Goal: Task Accomplishment & Management: Complete application form

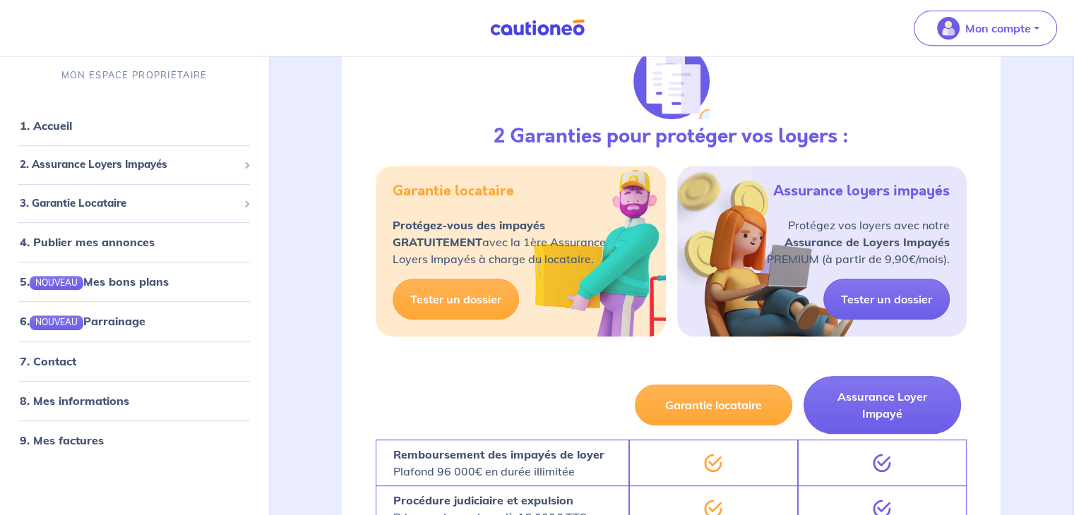
scroll to position [640, 0]
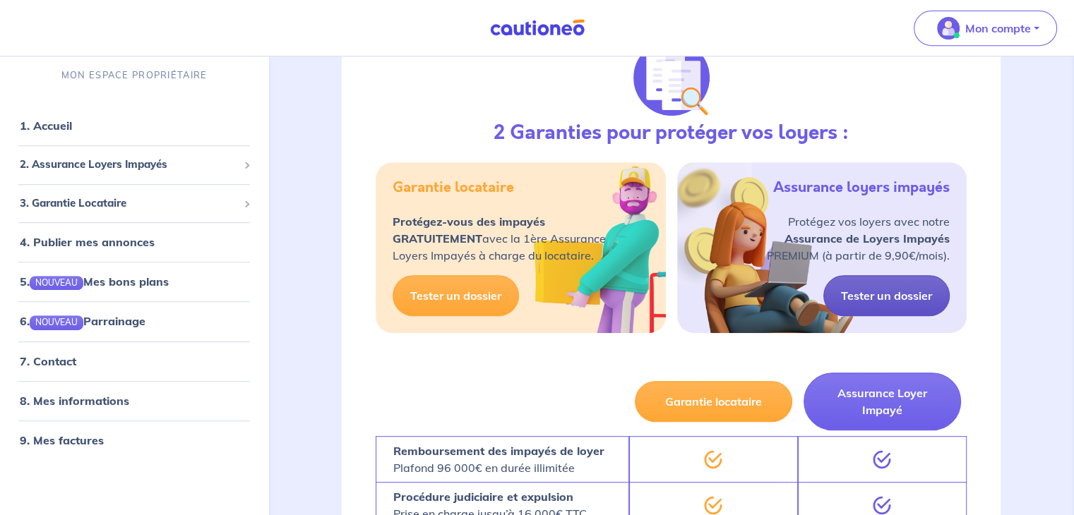
click at [906, 294] on link "Tester un dossier" at bounding box center [886, 295] width 126 height 41
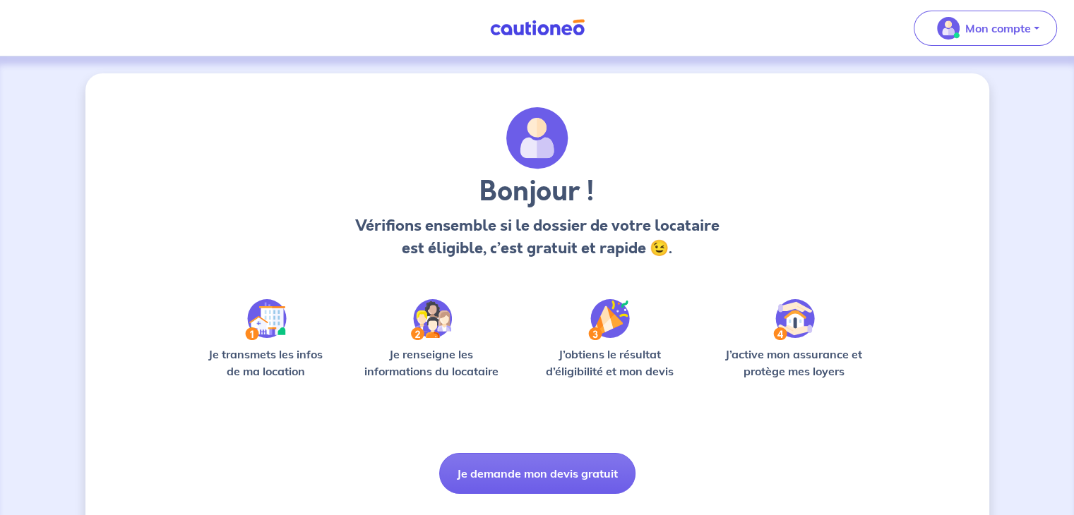
scroll to position [35, 0]
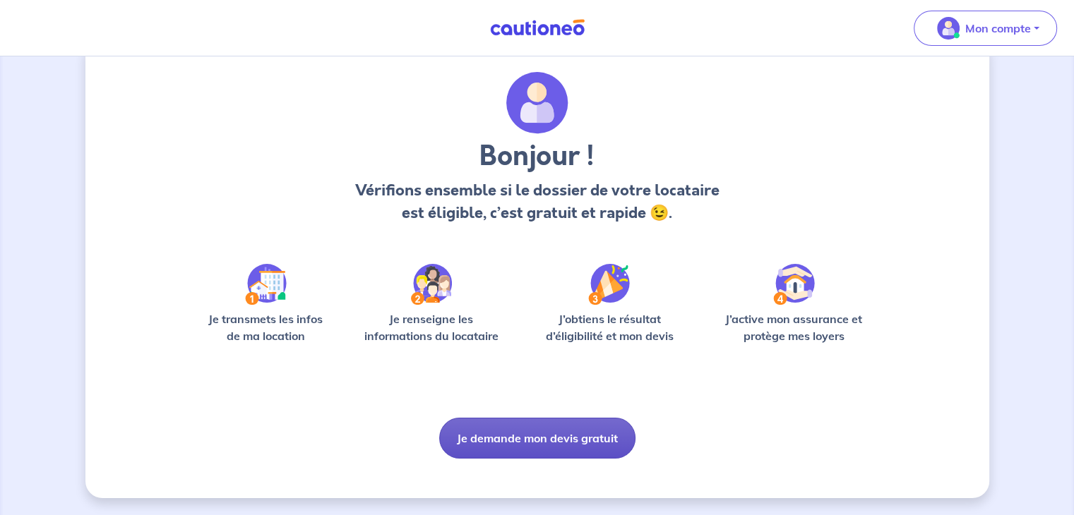
click at [534, 420] on button "Je demande mon devis gratuit" at bounding box center [537, 438] width 196 height 41
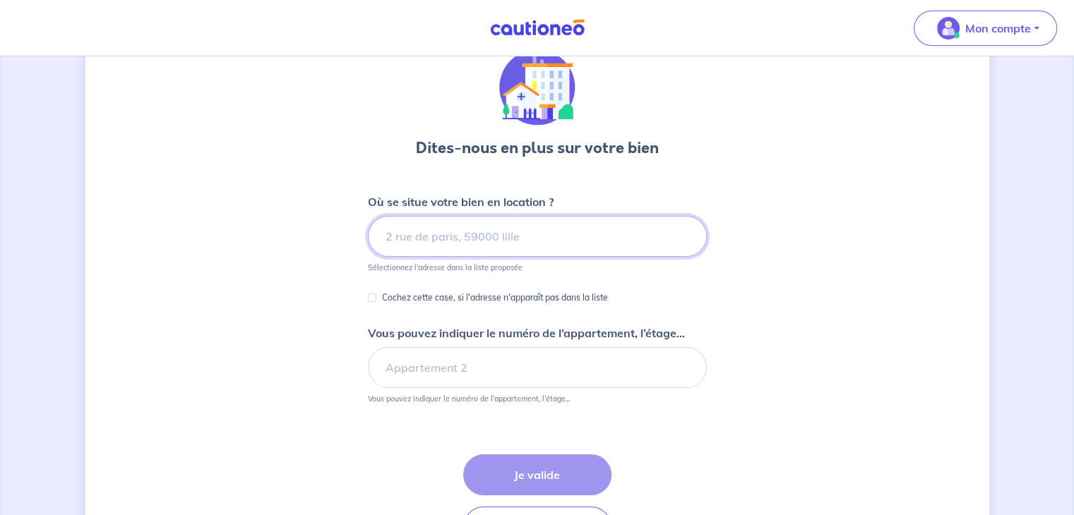
scroll to position [59, 0]
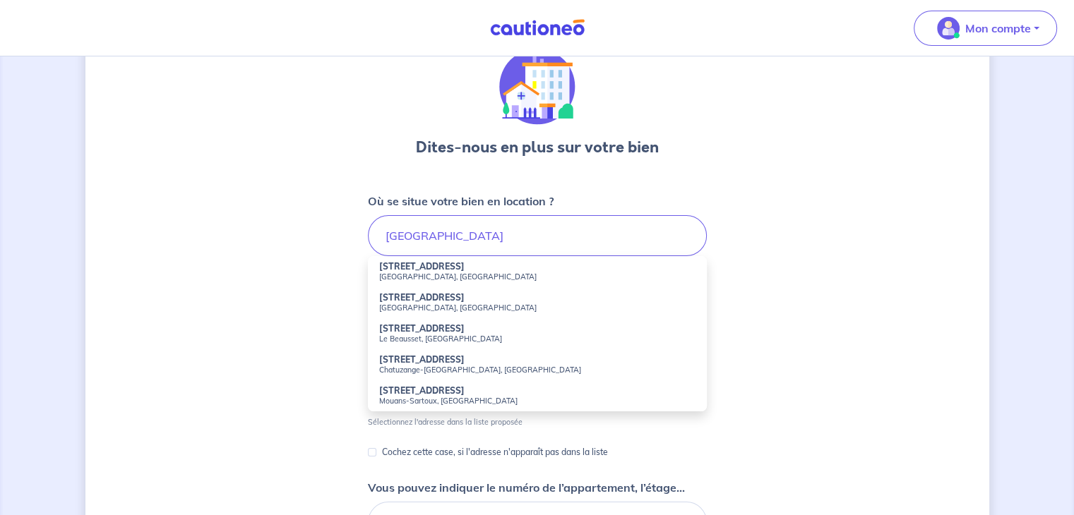
click at [415, 275] on small "[GEOGRAPHIC_DATA], [GEOGRAPHIC_DATA]" at bounding box center [537, 277] width 316 height 10
type input "[STREET_ADDRESS]"
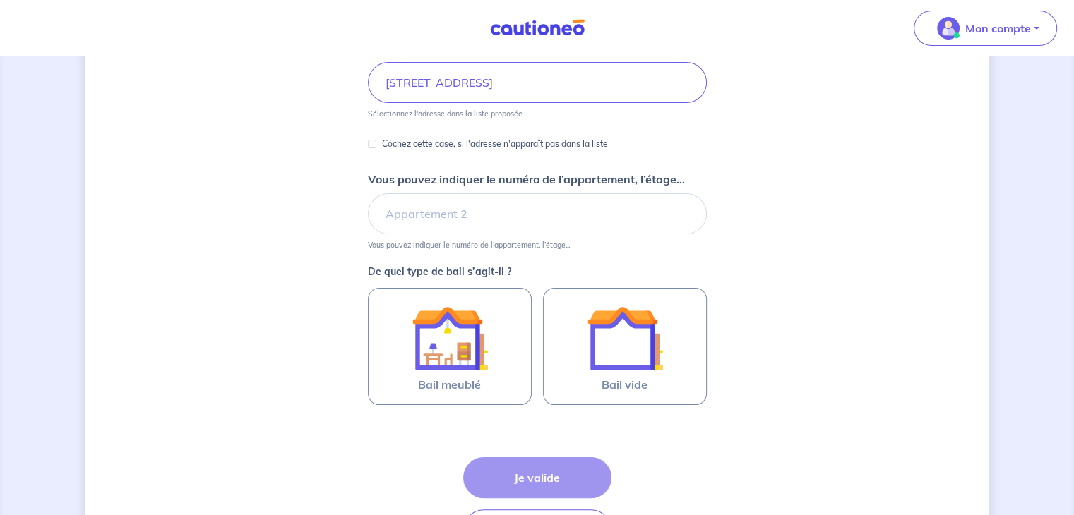
scroll to position [211, 0]
click at [452, 210] on input "Vous pouvez indiquer le numéro de l’appartement, l’étage..." at bounding box center [537, 214] width 339 height 41
click at [320, 236] on div "Dites-nous en plus sur votre bien Où se situe votre bien en location ? [STREET_…" at bounding box center [537, 232] width 904 height 740
click at [427, 208] on input "1" at bounding box center [537, 214] width 339 height 41
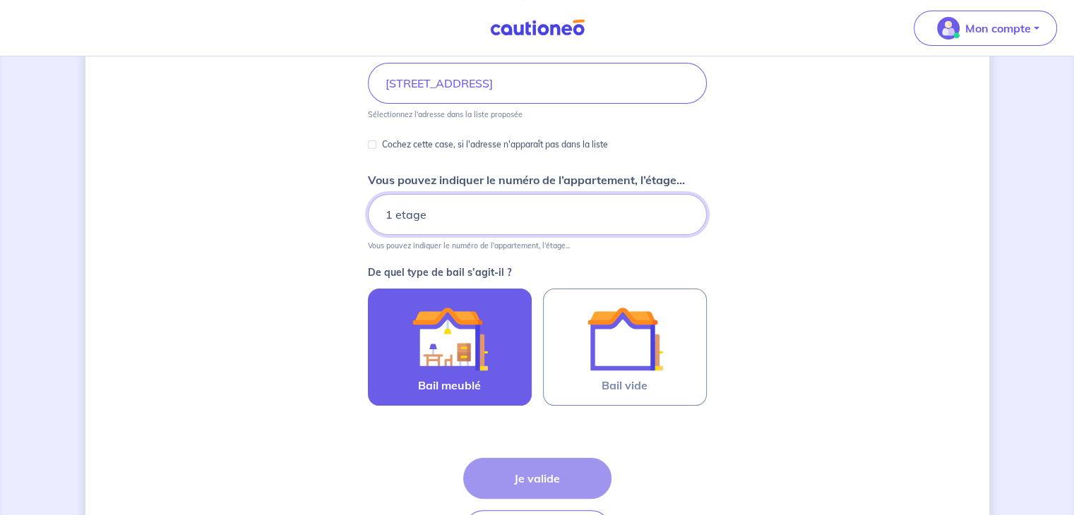
type input "1 etage"
click at [419, 296] on label "Bail meublé" at bounding box center [450, 347] width 164 height 117
click at [0, 0] on input "Bail meublé" at bounding box center [0, 0] width 0 height 0
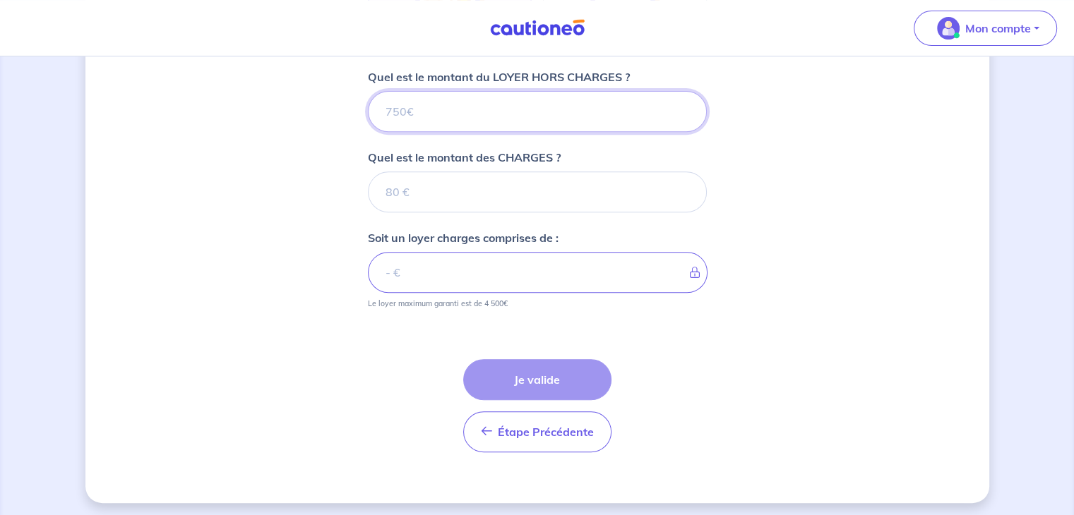
scroll to position [570, 0]
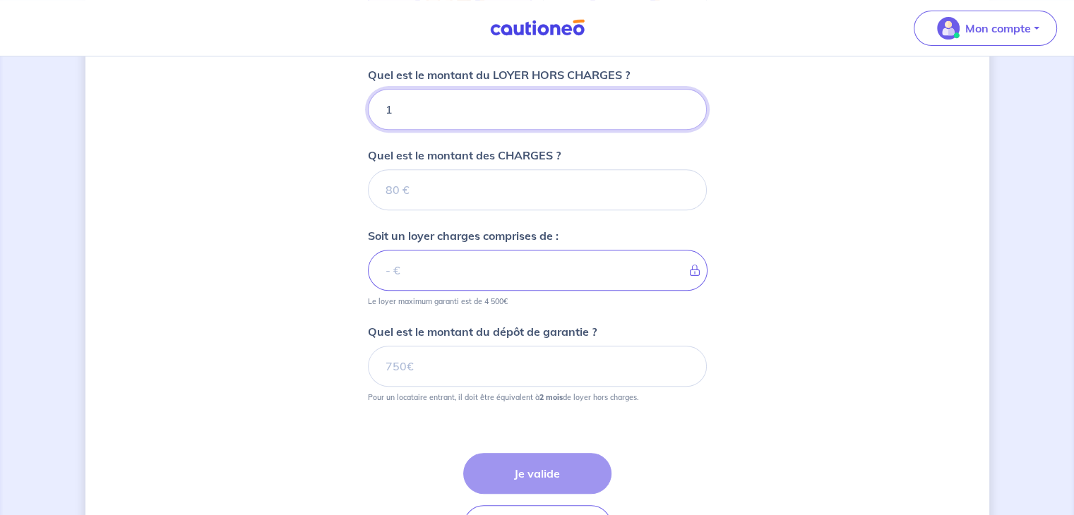
type input "17"
type input "1700"
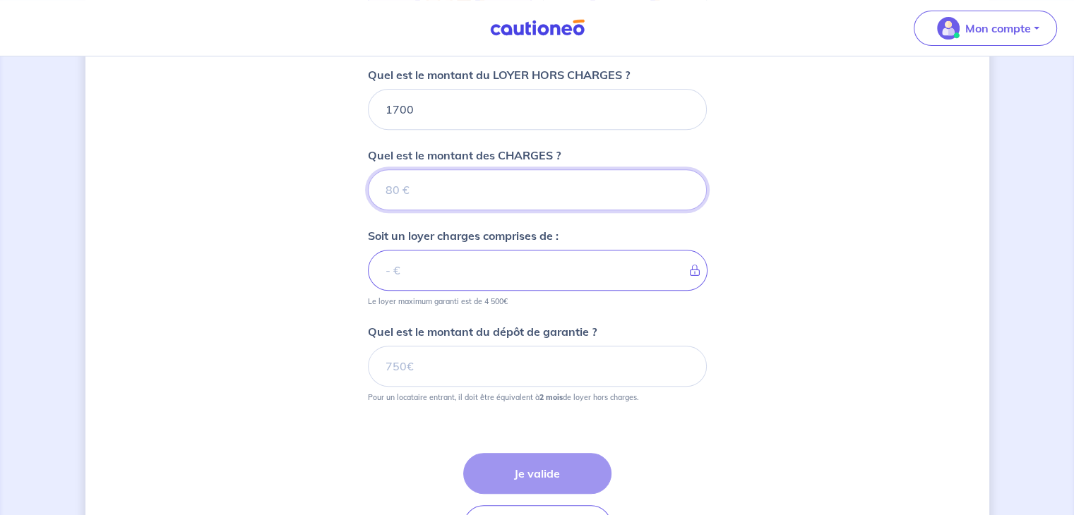
click at [415, 186] on input "Quel est le montant des CHARGES ?" at bounding box center [537, 189] width 339 height 41
type input "50"
type input "1750"
type input "50"
click at [268, 240] on div "Dites-nous en plus sur votre bien Où se situe votre bien en location ? [STREET_…" at bounding box center [537, 50] width 904 height 1094
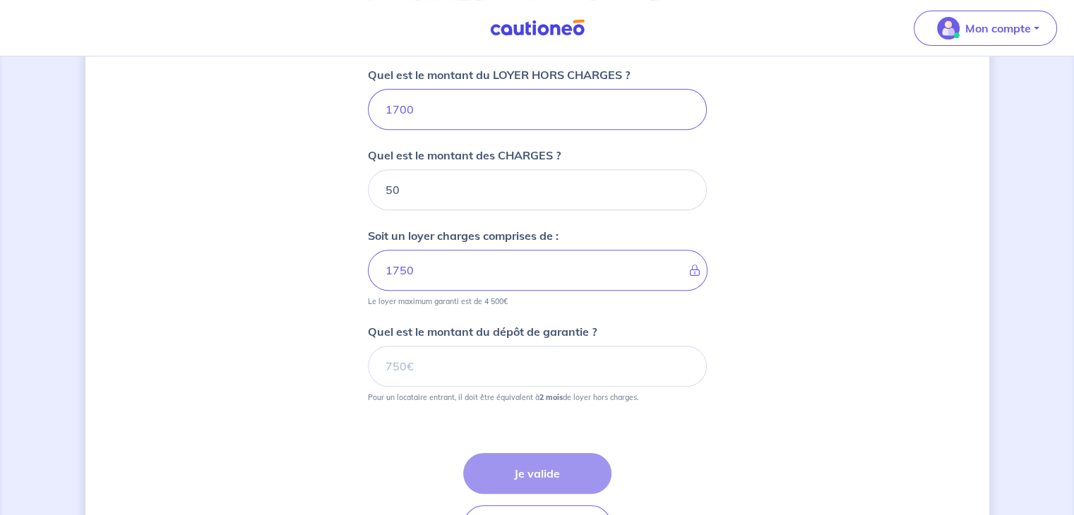
scroll to position [666, 0]
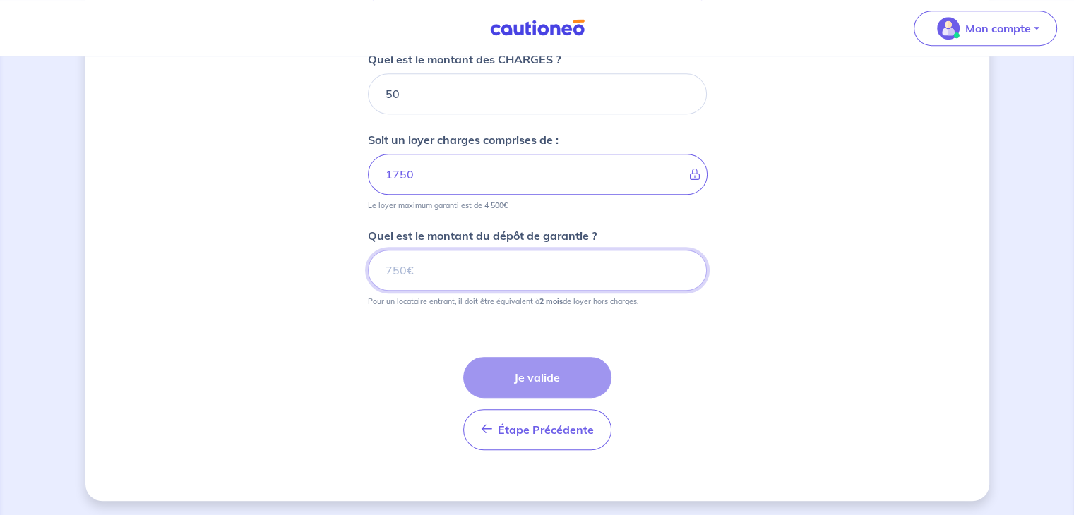
click at [477, 277] on input "Quel est le montant du dépôt de garantie ?" at bounding box center [537, 270] width 339 height 41
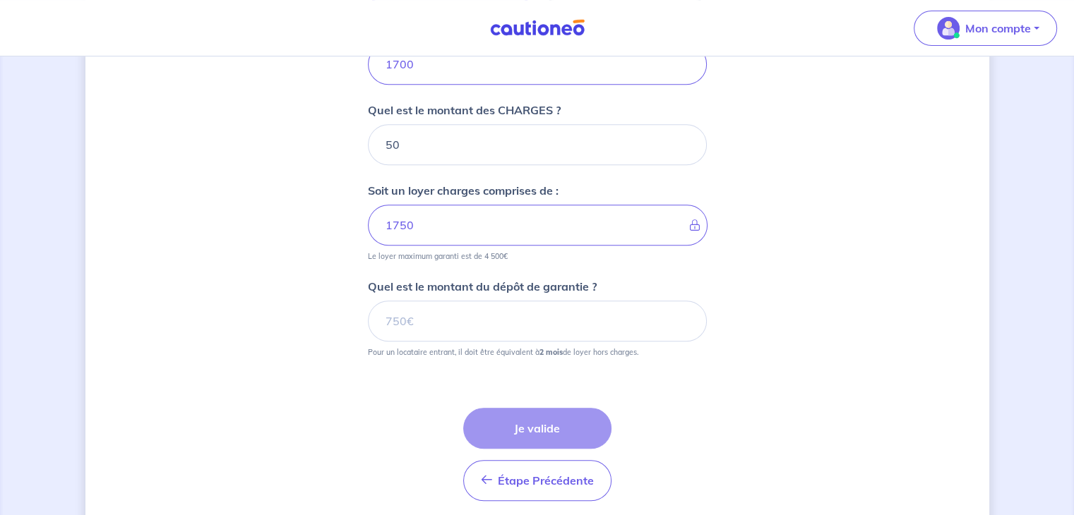
scroll to position [616, 0]
click at [586, 325] on input "Quel est le montant du dépôt de garantie ?" at bounding box center [537, 320] width 339 height 41
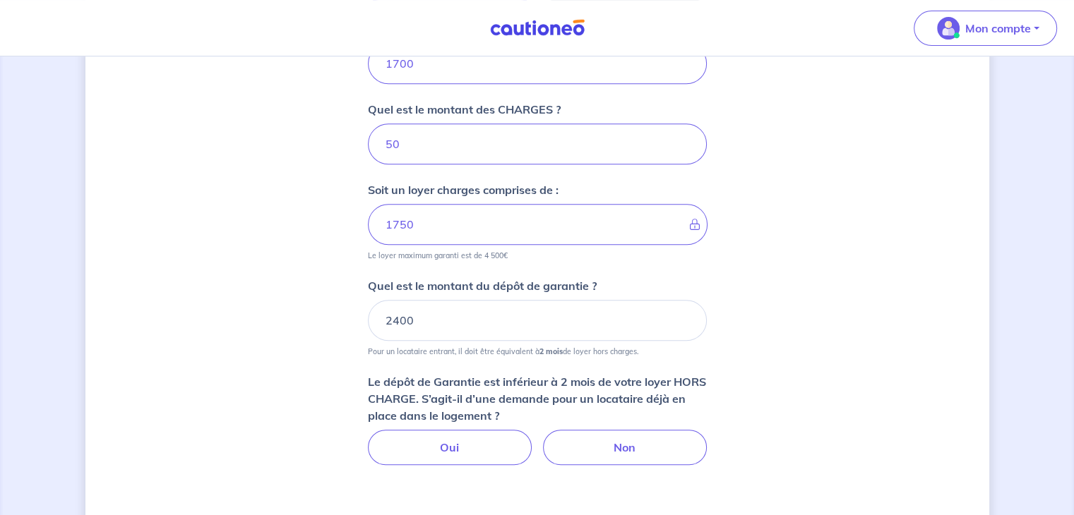
click at [500, 380] on p "Le dépôt de Garantie est inférieur à 2 mois de votre loyer HORS CHARGE. S’agit-…" at bounding box center [537, 398] width 339 height 51
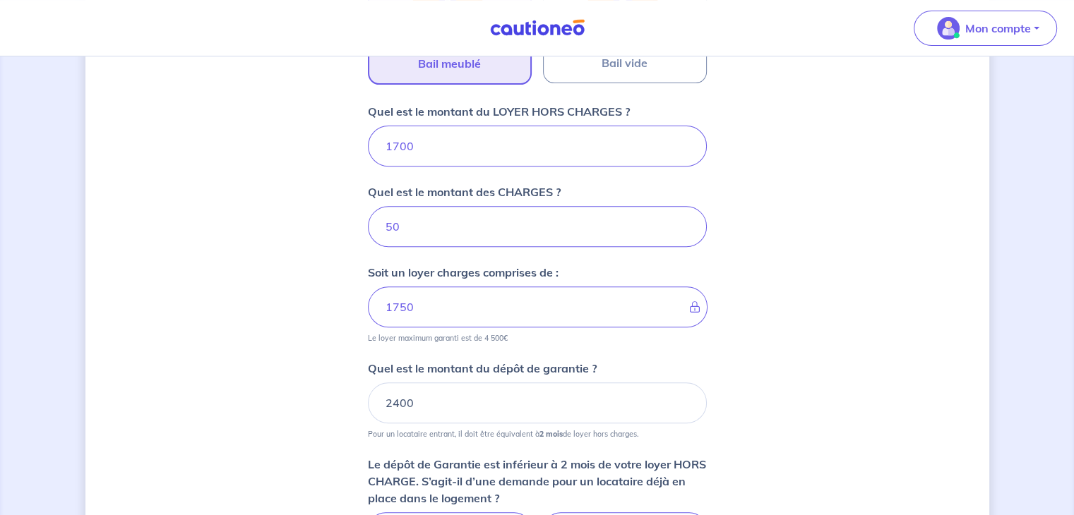
scroll to position [533, 0]
click at [399, 407] on input "2400" at bounding box center [537, 403] width 339 height 41
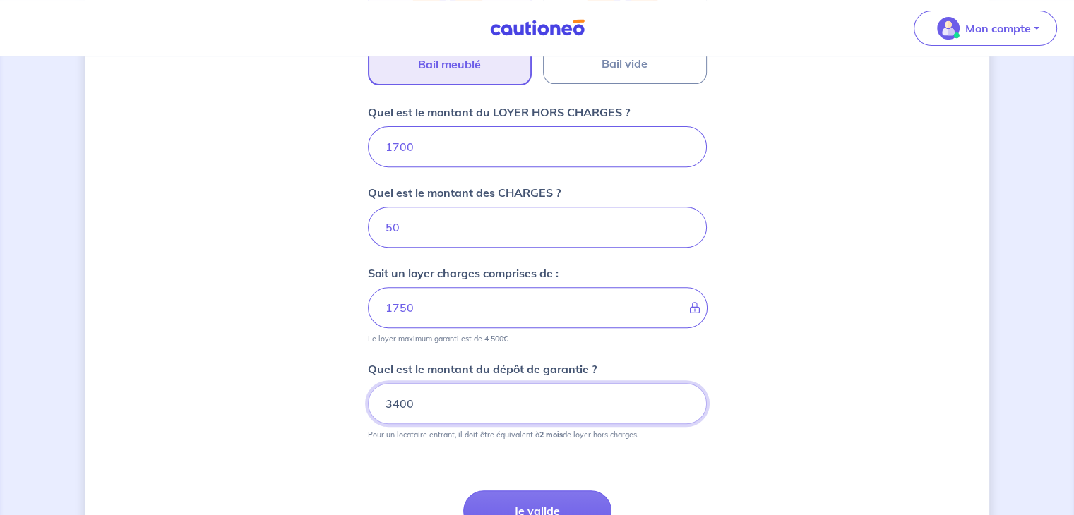
scroll to position [630, 0]
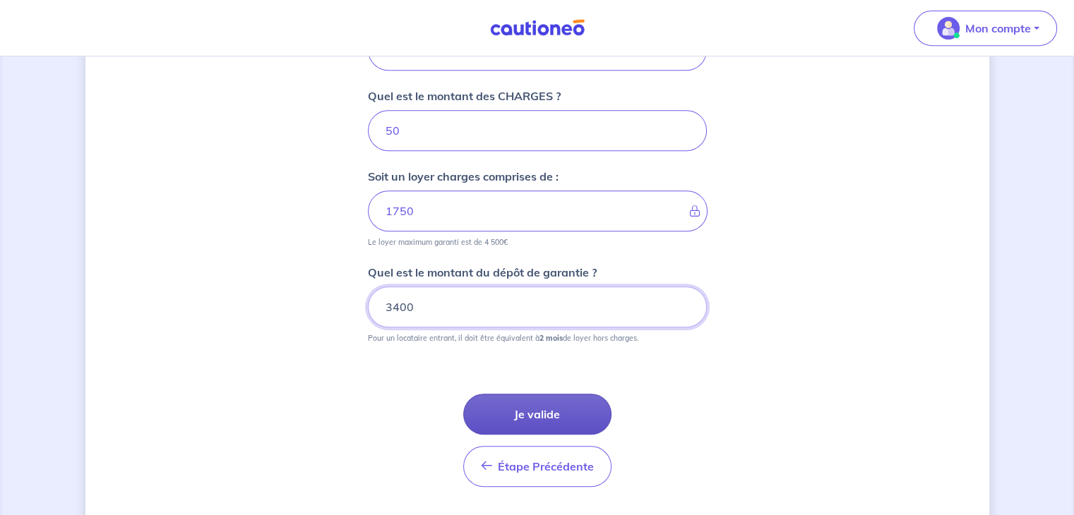
type input "3400"
click at [548, 421] on button "Je valide" at bounding box center [537, 414] width 148 height 41
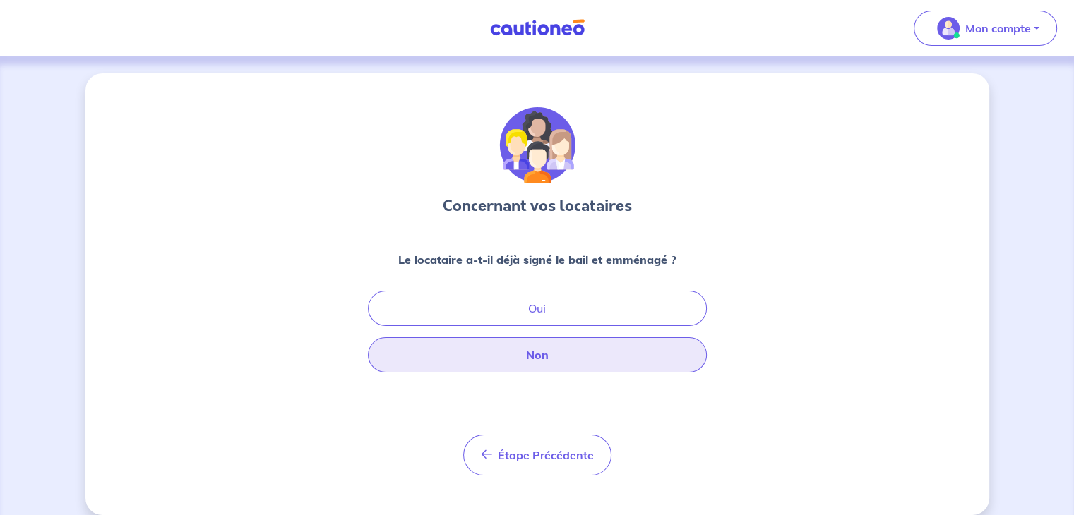
click at [559, 362] on button "Non" at bounding box center [537, 354] width 339 height 35
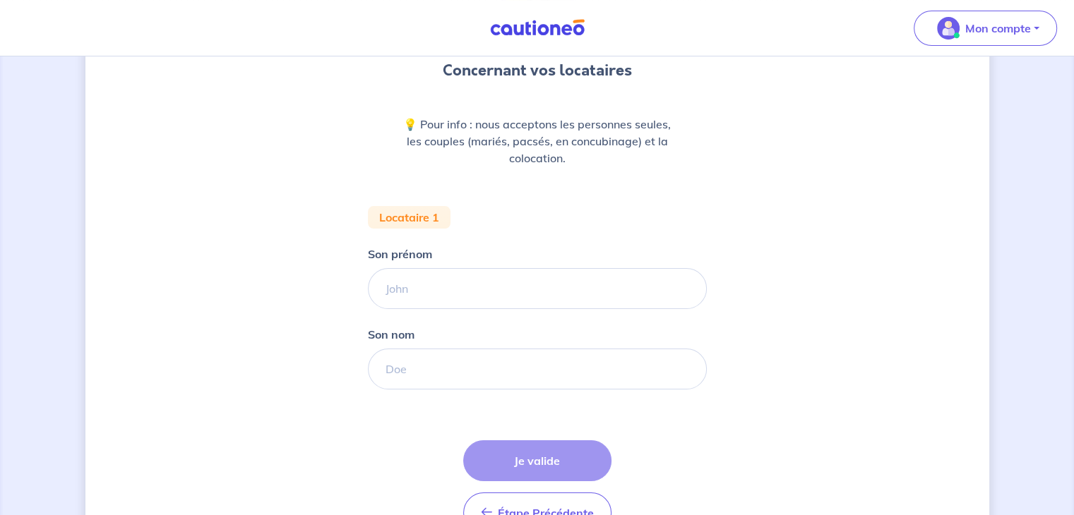
scroll to position [144, 0]
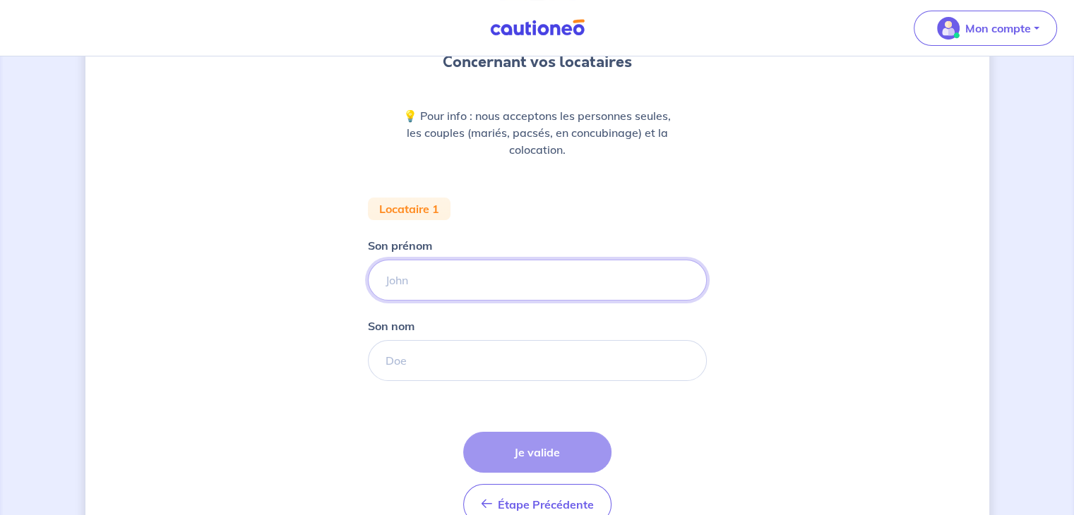
click at [432, 266] on input "Son prénom" at bounding box center [537, 280] width 339 height 41
type input "ù"
click at [435, 269] on input "Montes Nina" at bounding box center [537, 280] width 339 height 41
click at [415, 272] on input "Montes Nina" at bounding box center [537, 280] width 339 height 41
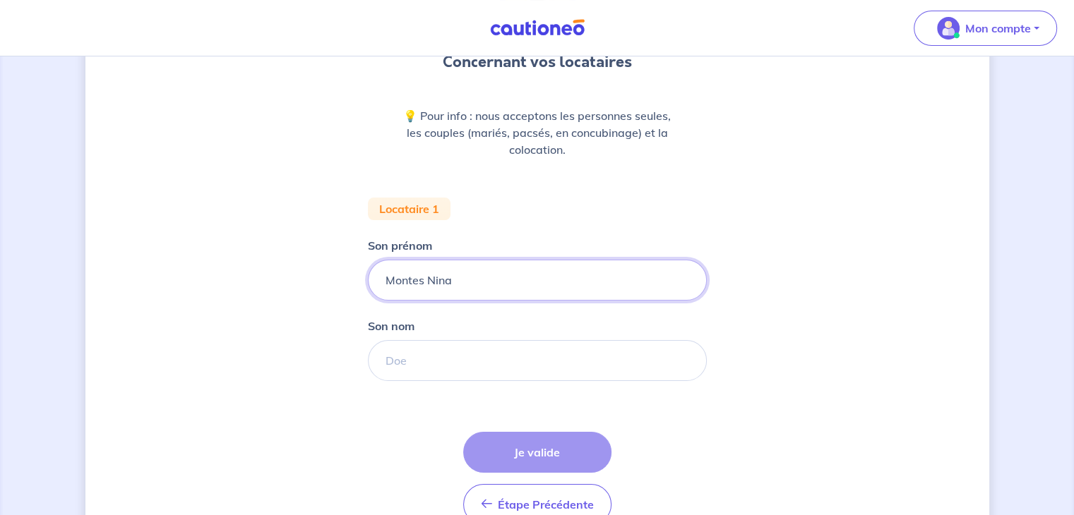
click at [415, 272] on input "Montes Nina" at bounding box center [537, 280] width 339 height 41
type input "[PERSON_NAME]"
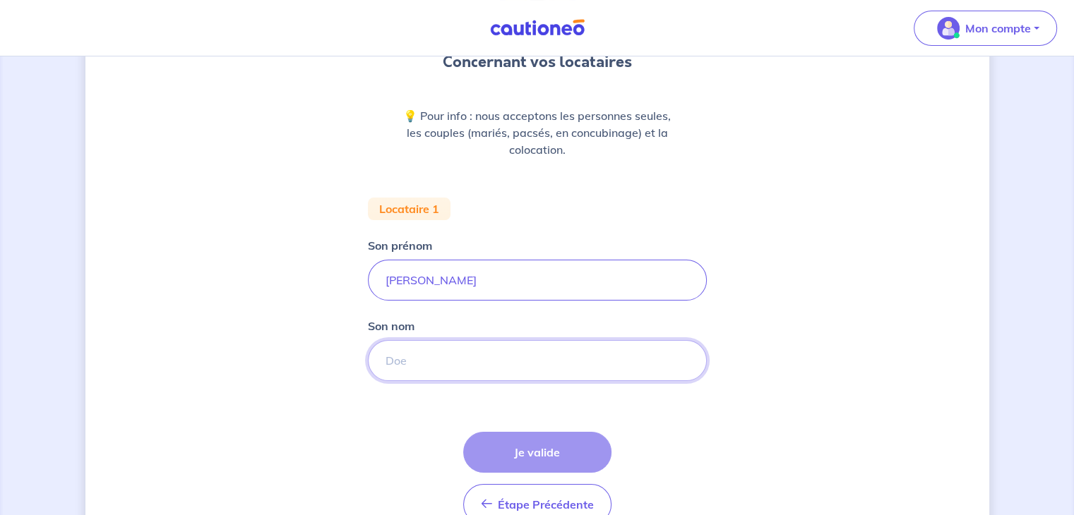
click at [404, 371] on input "Son nom" at bounding box center [537, 360] width 339 height 41
paste input "Montes"
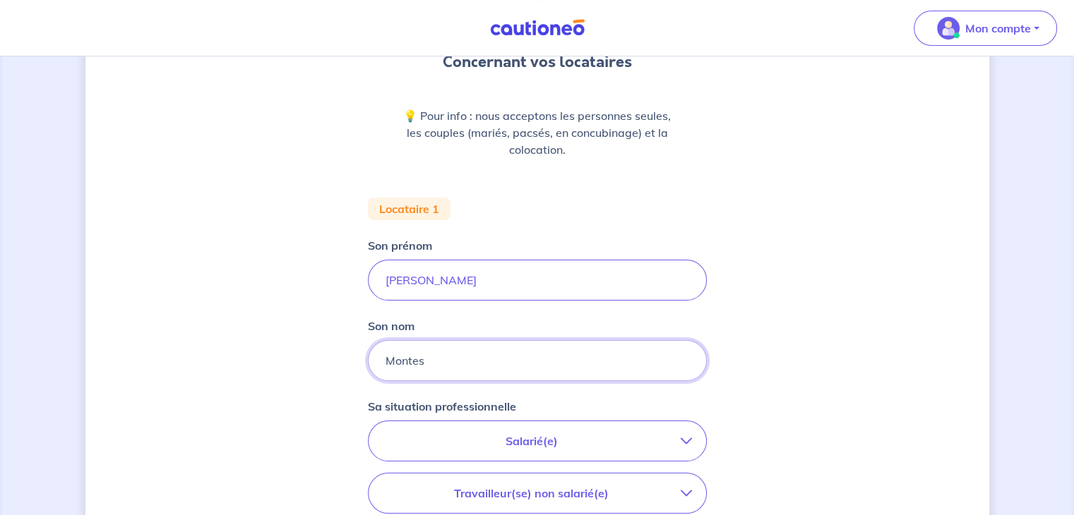
type input "Montes"
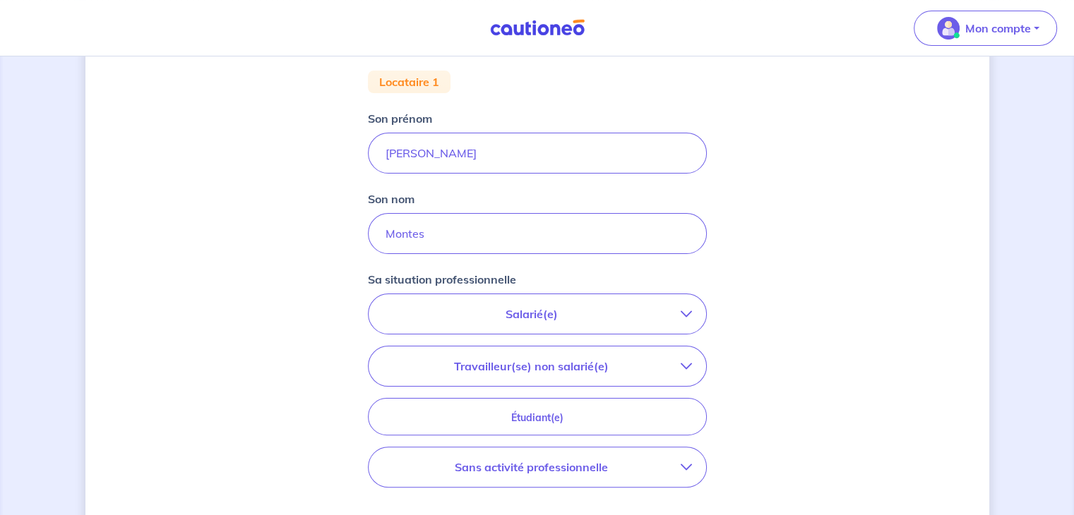
scroll to position [271, 0]
click at [641, 316] on p "Salarié(e)" at bounding box center [532, 314] width 298 height 17
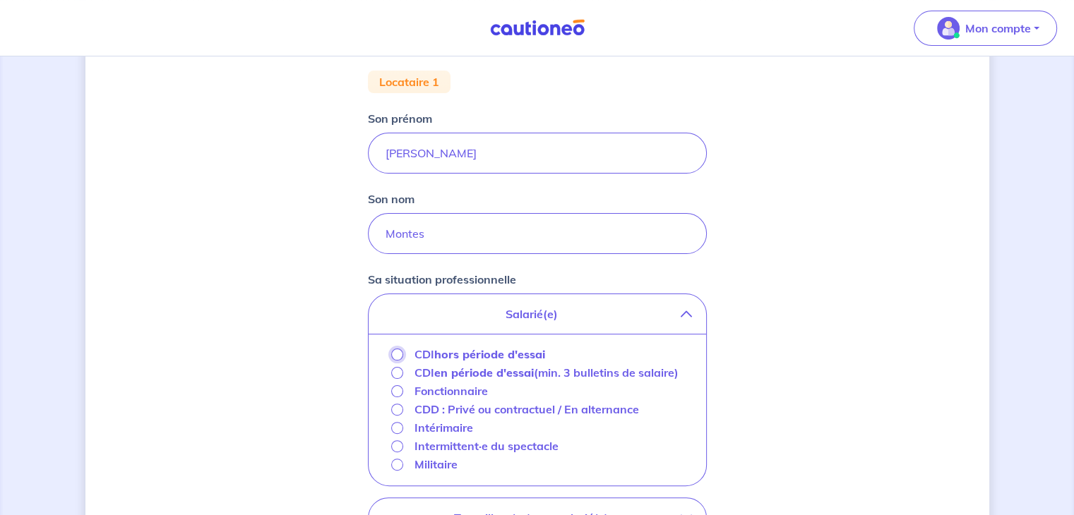
click at [394, 349] on input "CDI hors période d'essai" at bounding box center [397, 355] width 12 height 12
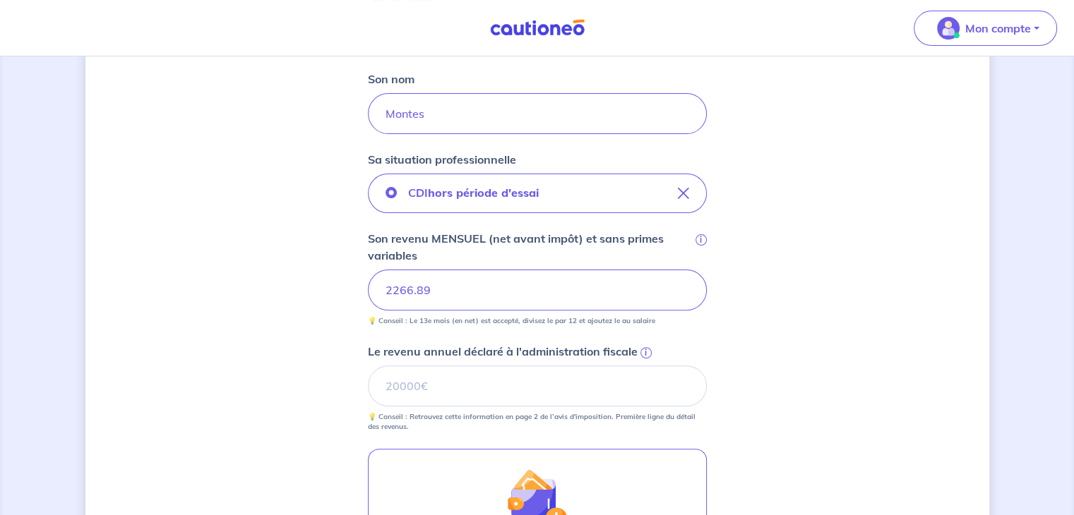
scroll to position [415, 0]
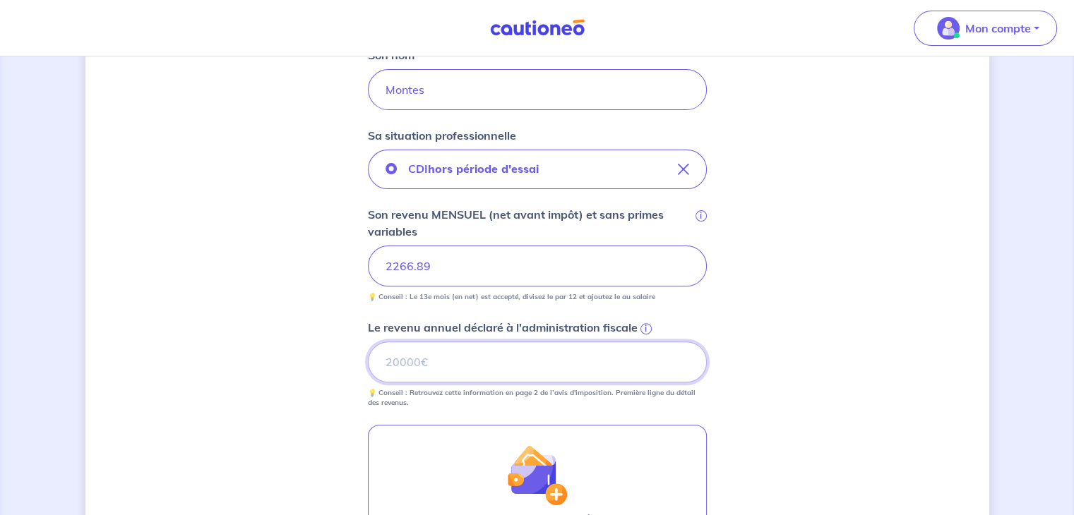
click at [477, 361] on input "Le revenu annuel déclaré à l'administration fiscale i" at bounding box center [537, 362] width 339 height 41
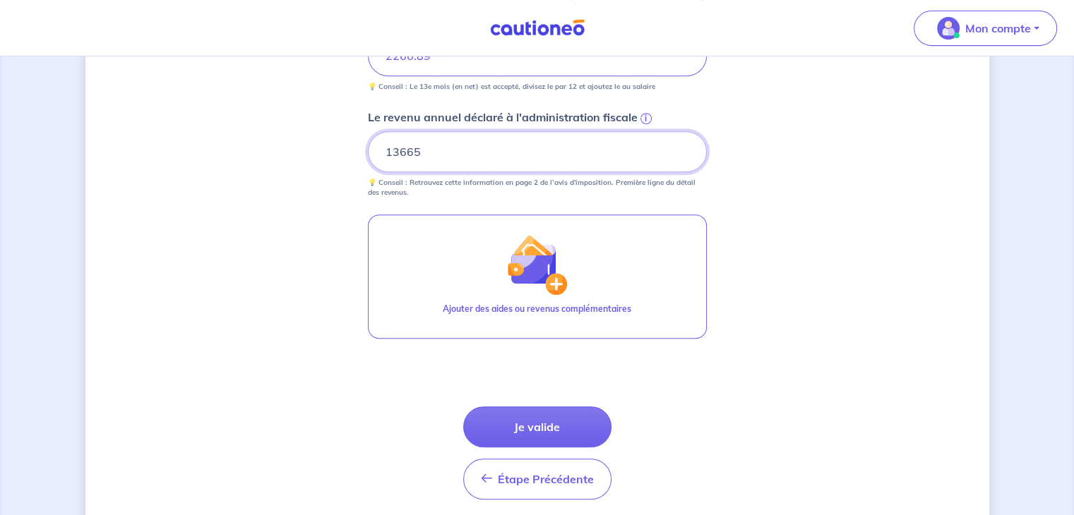
scroll to position [626, 0]
type input "13665"
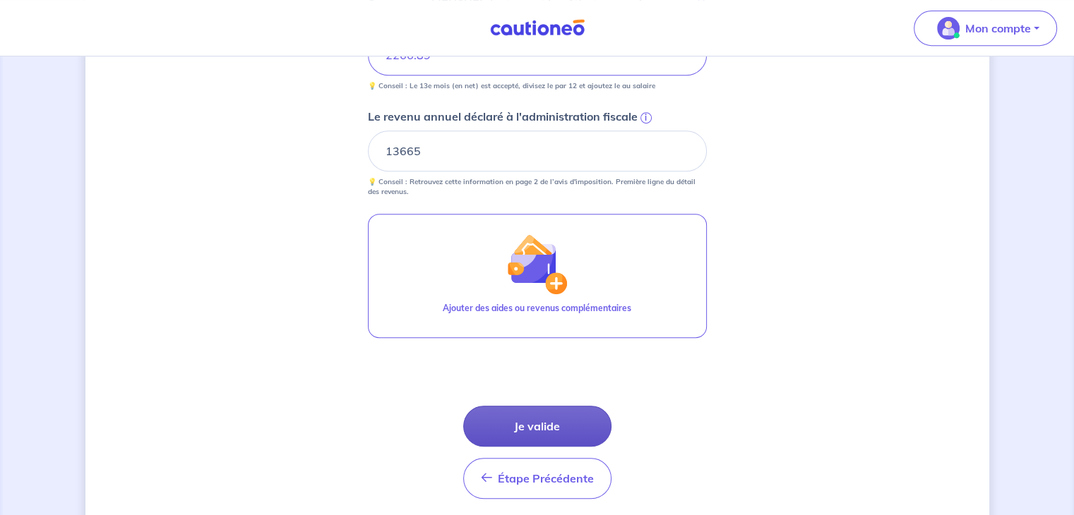
click at [522, 424] on button "Je valide" at bounding box center [537, 426] width 148 height 41
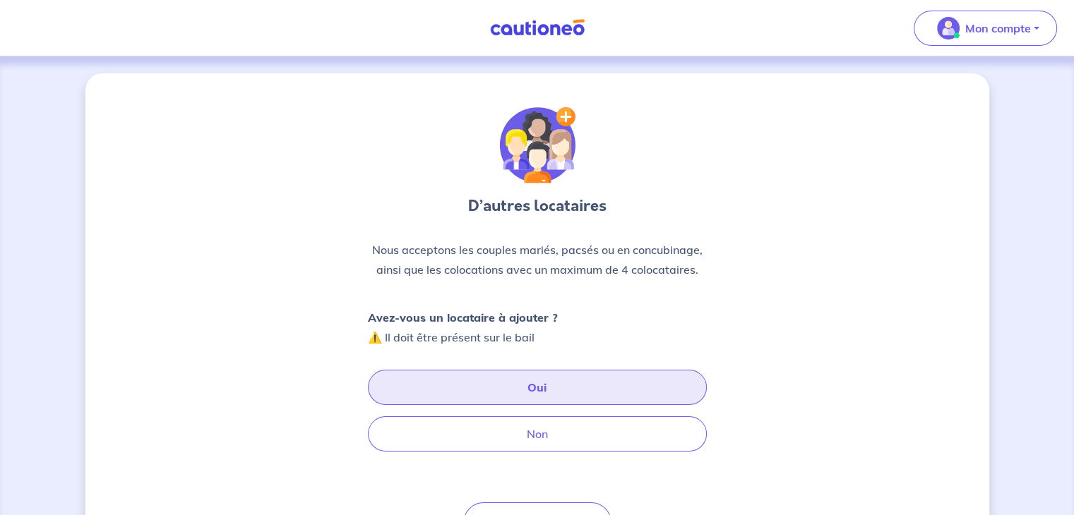
click at [508, 388] on button "Oui" at bounding box center [537, 387] width 339 height 35
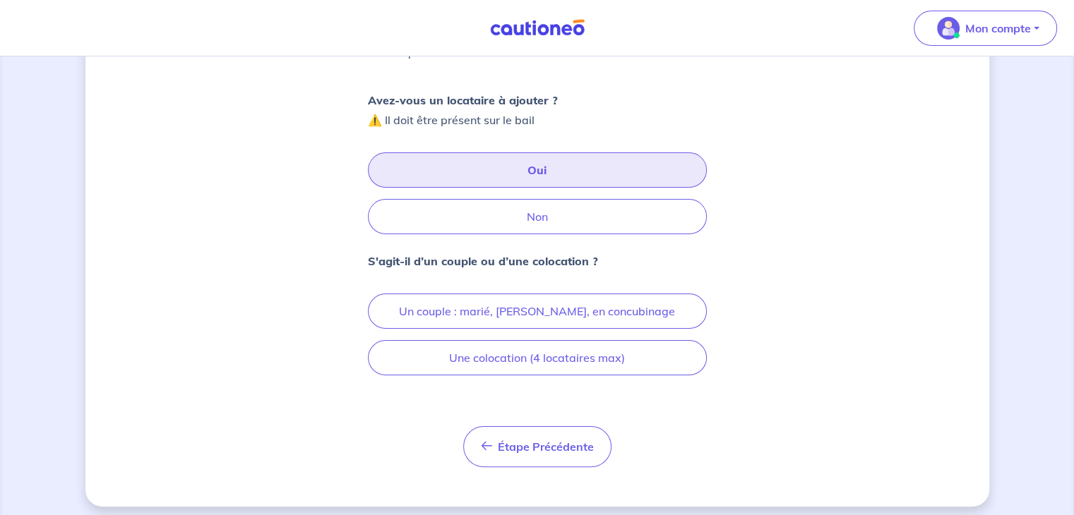
scroll to position [224, 0]
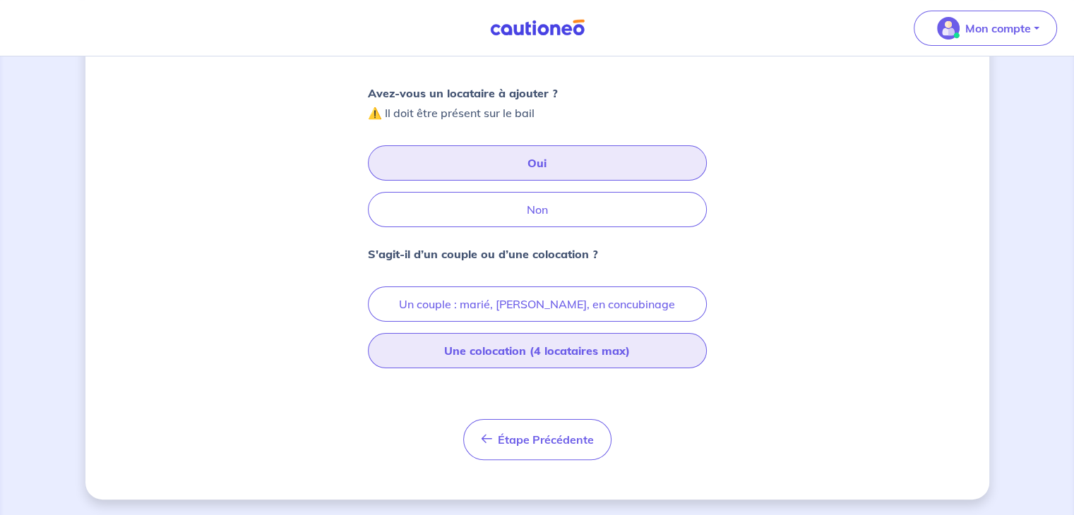
click at [553, 344] on button "Une colocation (4 locataires max)" at bounding box center [537, 350] width 339 height 35
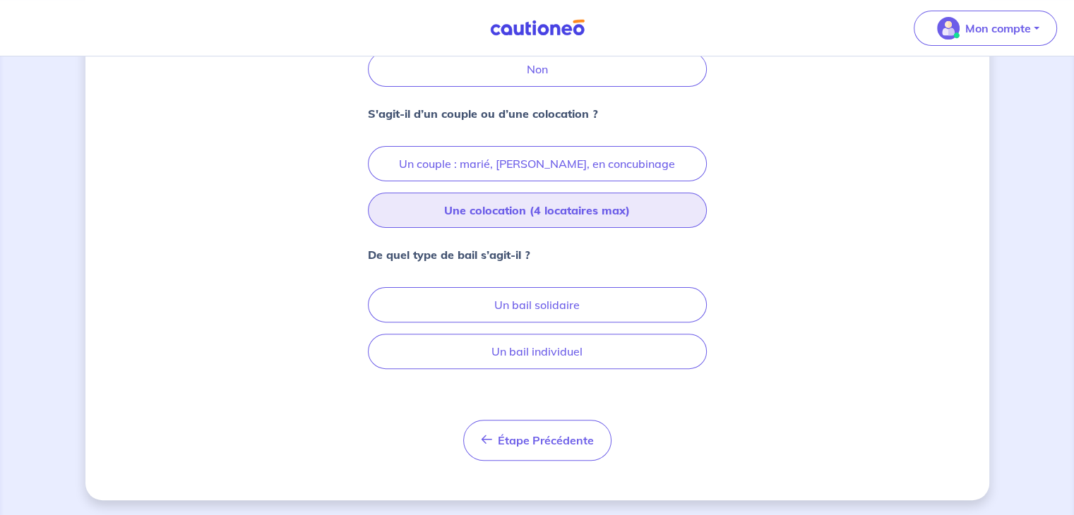
scroll to position [364, 0]
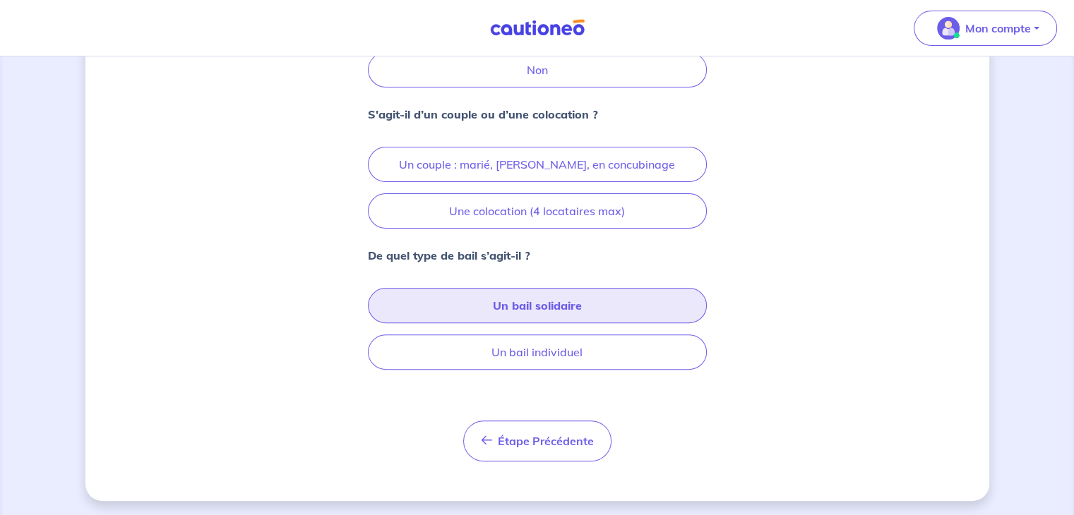
click at [565, 297] on button "Un bail solidaire" at bounding box center [537, 305] width 339 height 35
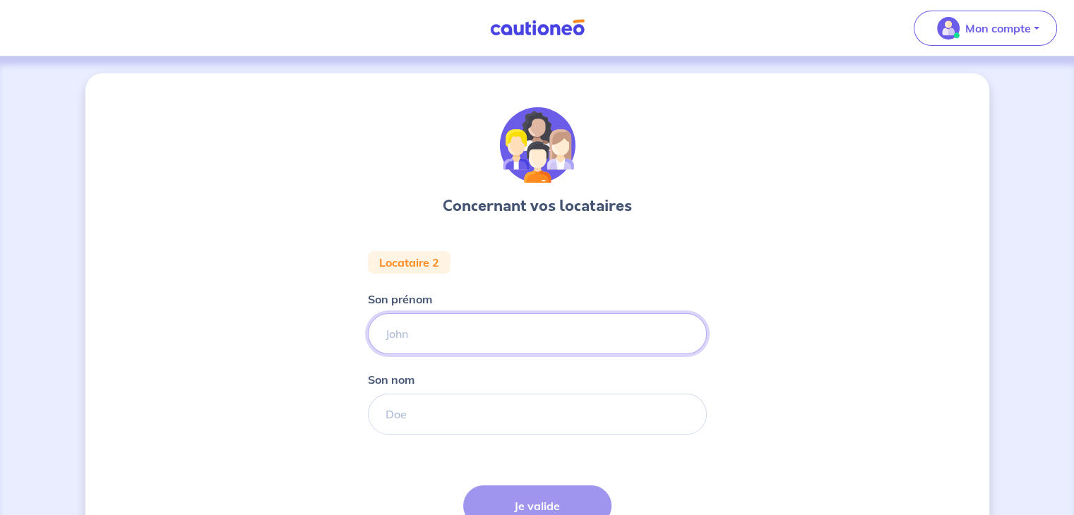
click at [443, 323] on input "Son prénom" at bounding box center [537, 333] width 339 height 41
type input "d"
type input "clementine"
click at [393, 433] on input "Son nom" at bounding box center [537, 414] width 339 height 41
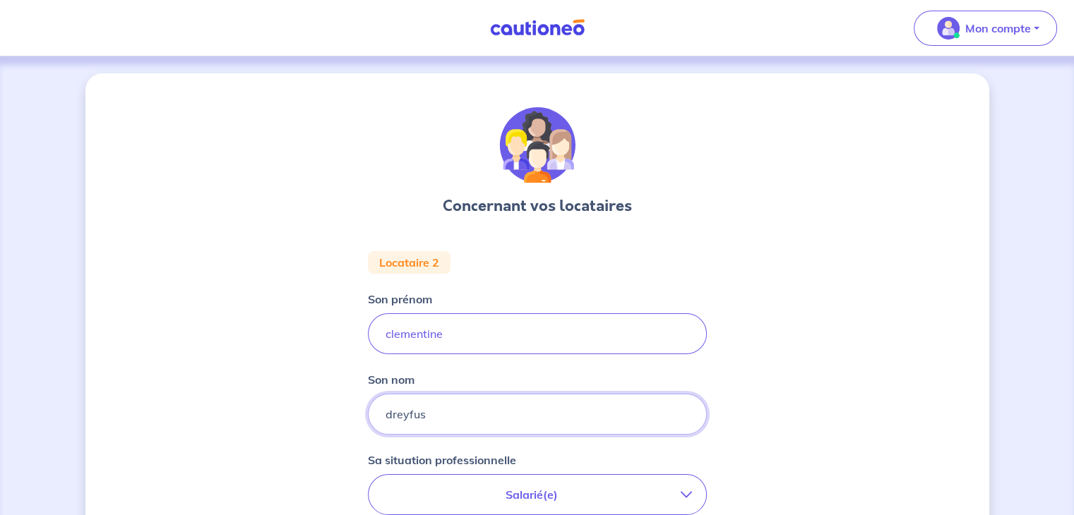
type input "dreyfus"
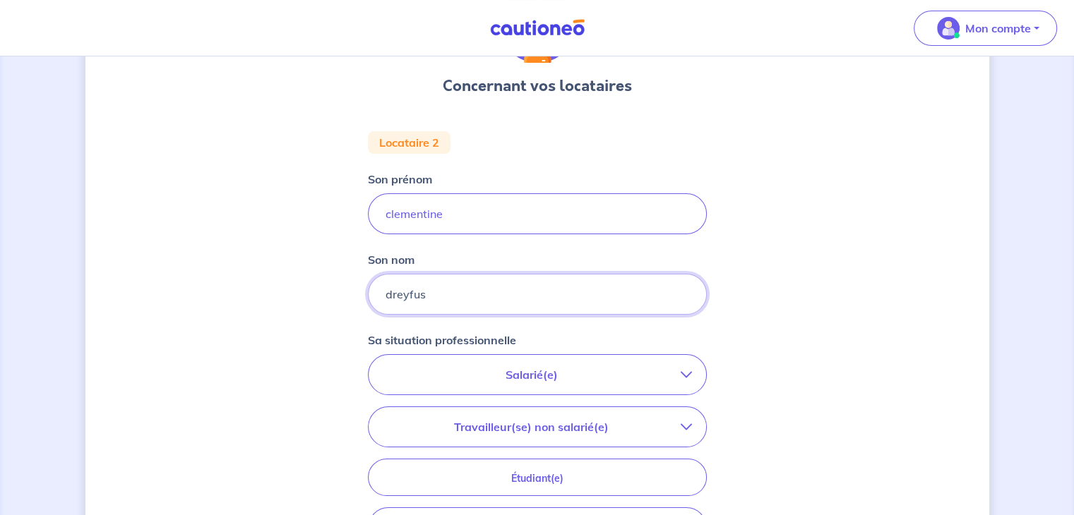
scroll to position [121, 0]
click at [502, 407] on button "Travailleur(se) non salarié(e)" at bounding box center [536, 427] width 337 height 40
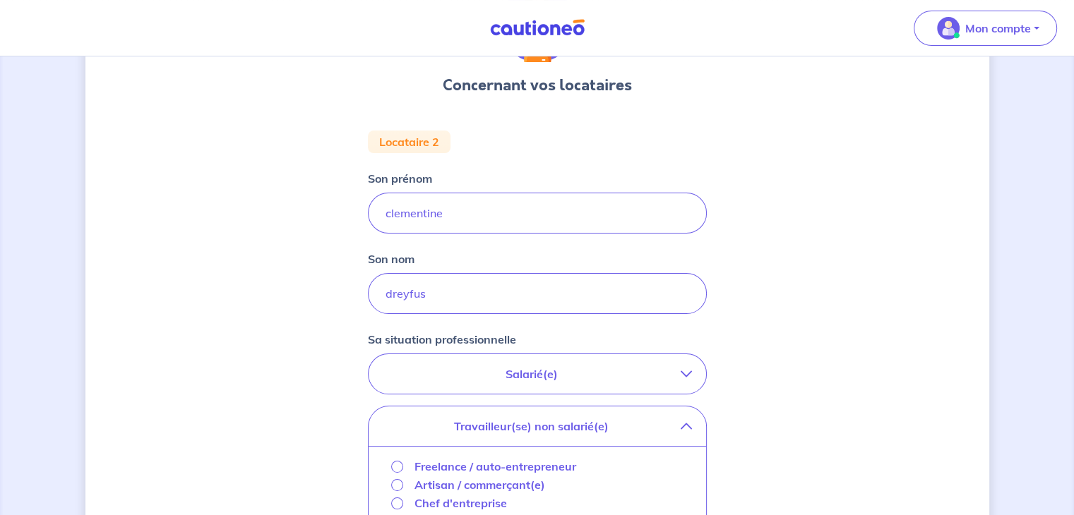
click at [516, 376] on p "Salarié(e)" at bounding box center [532, 374] width 298 height 17
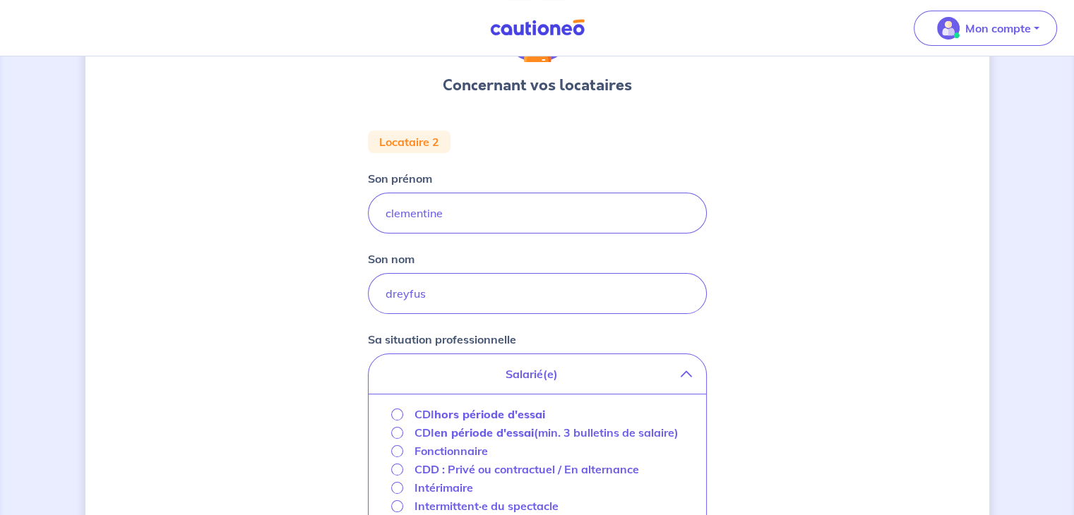
click at [407, 411] on div "CDI hors période d'essai" at bounding box center [468, 414] width 155 height 17
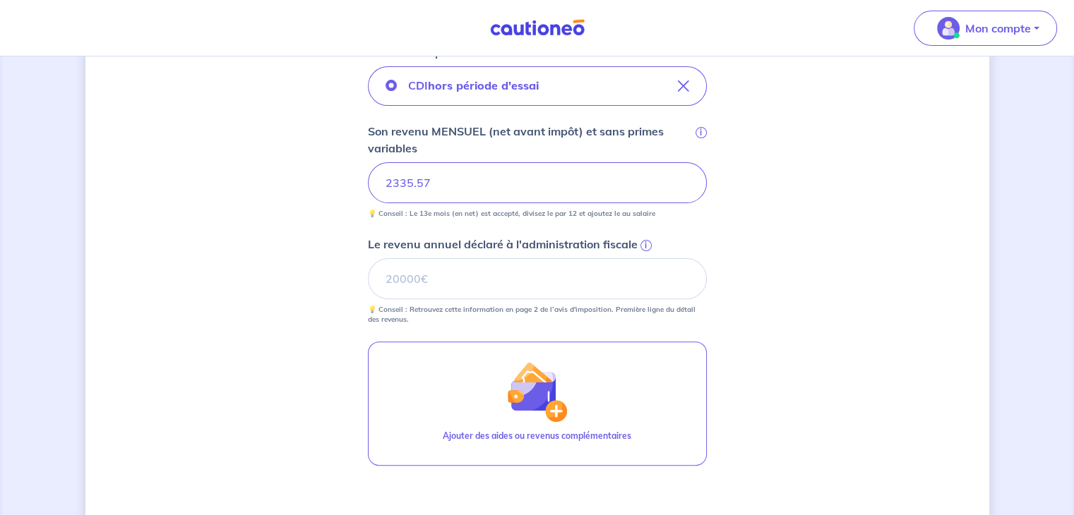
scroll to position [409, 0]
click at [421, 275] on input "Le revenu annuel déclaré à l'administration fiscale i" at bounding box center [537, 277] width 339 height 41
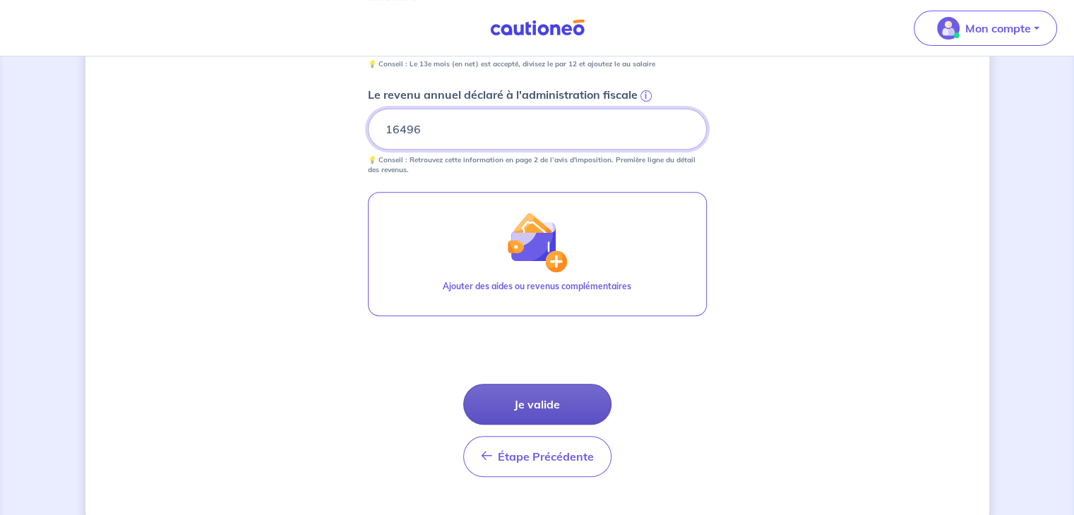
type input "16496"
click at [526, 403] on button "Je valide" at bounding box center [537, 404] width 148 height 41
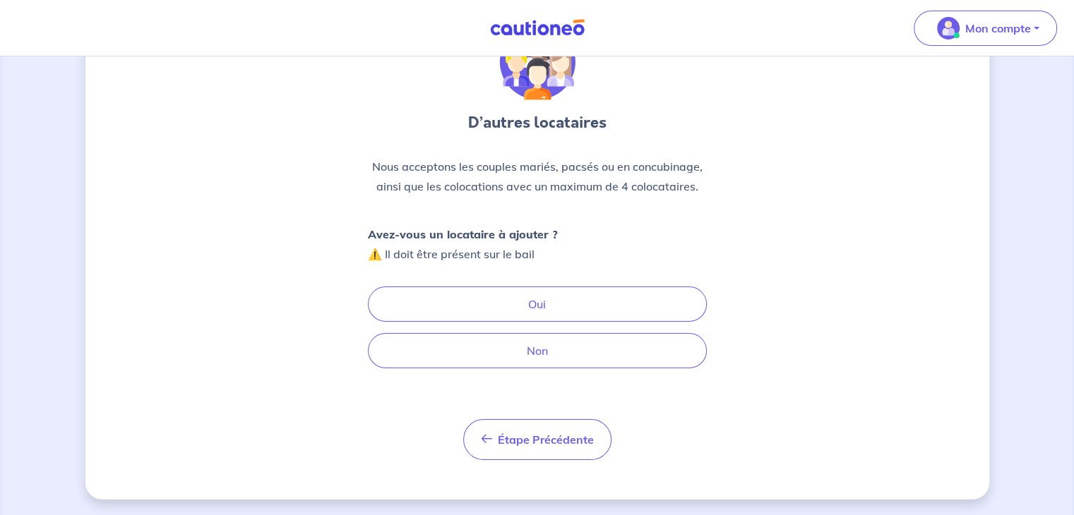
scroll to position [84, 0]
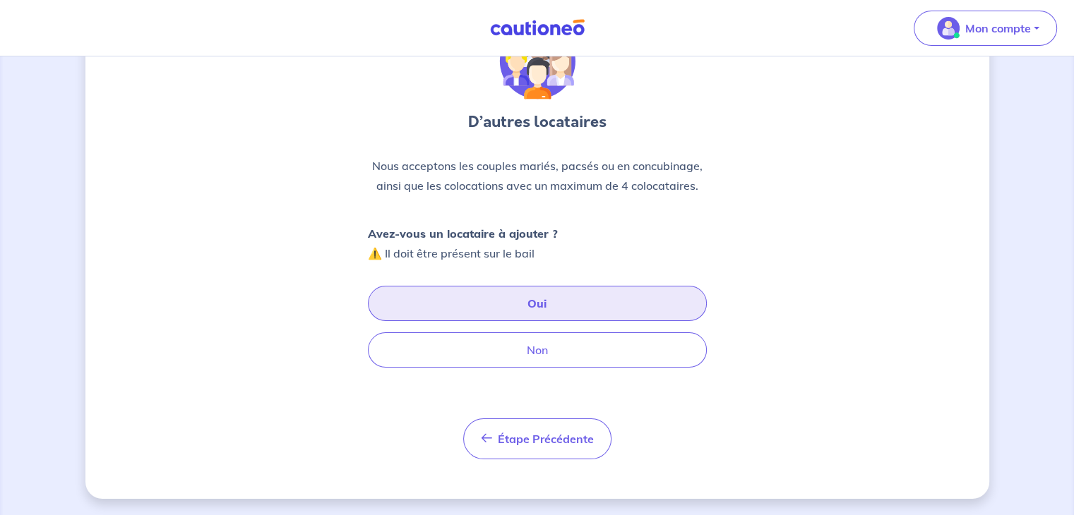
click at [541, 287] on button "Oui" at bounding box center [537, 303] width 339 height 35
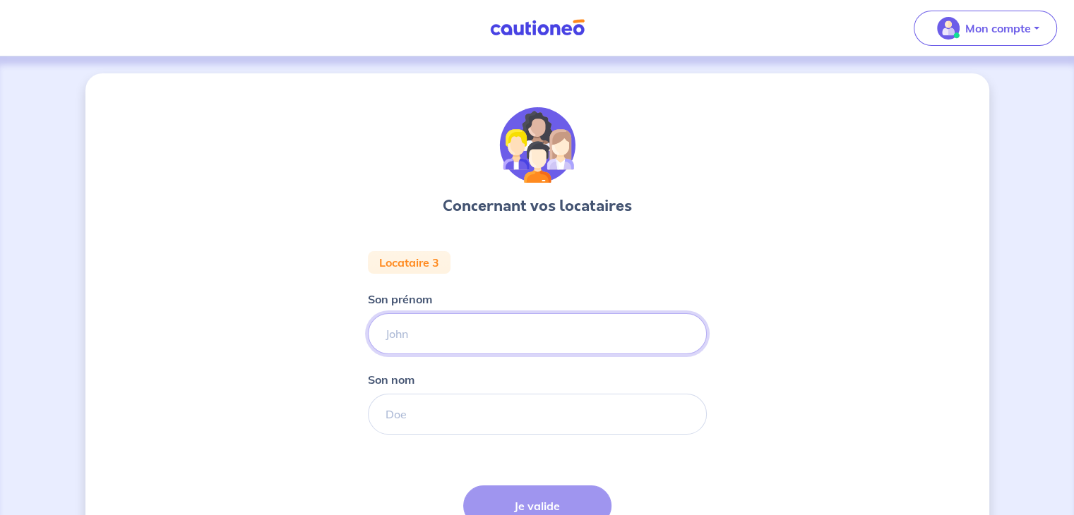
click at [429, 325] on input "Son prénom" at bounding box center [537, 333] width 339 height 41
type input "eloise"
click at [422, 414] on input "Son nom" at bounding box center [537, 414] width 339 height 41
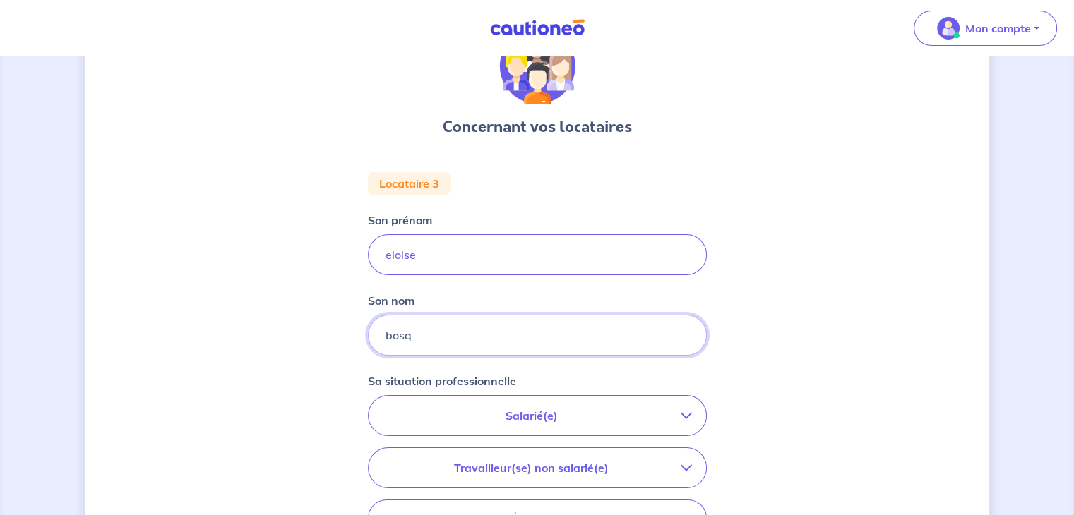
scroll to position [79, 0]
type input "bosq"
click at [539, 400] on button "Salarié(e)" at bounding box center [536, 416] width 337 height 40
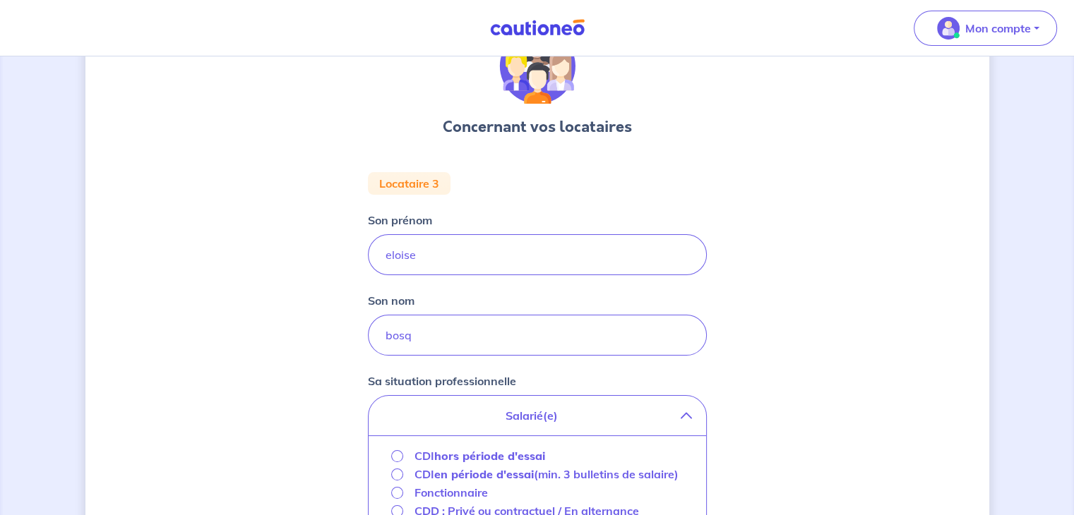
click at [503, 457] on strong "hors période d'essai" at bounding box center [489, 456] width 111 height 14
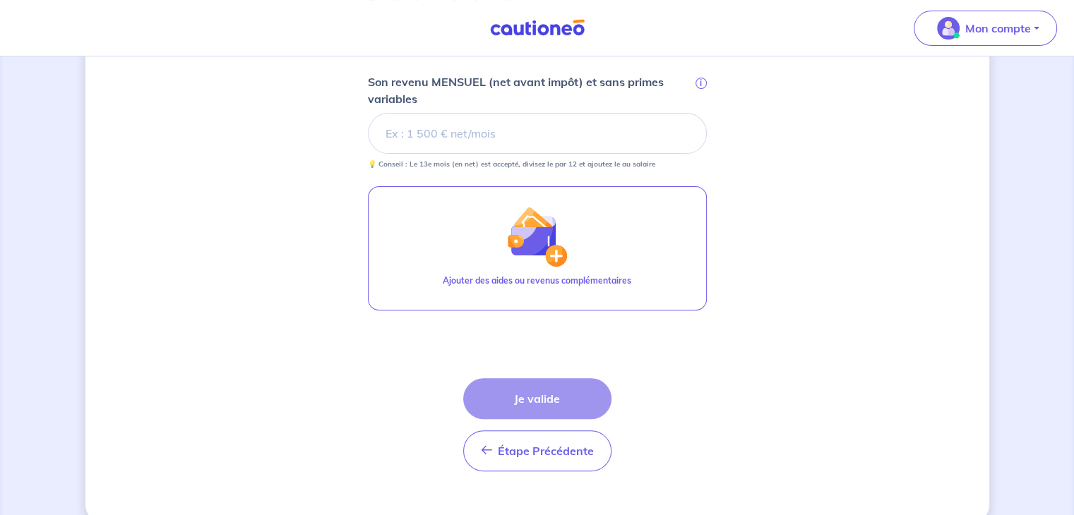
scroll to position [325, 0]
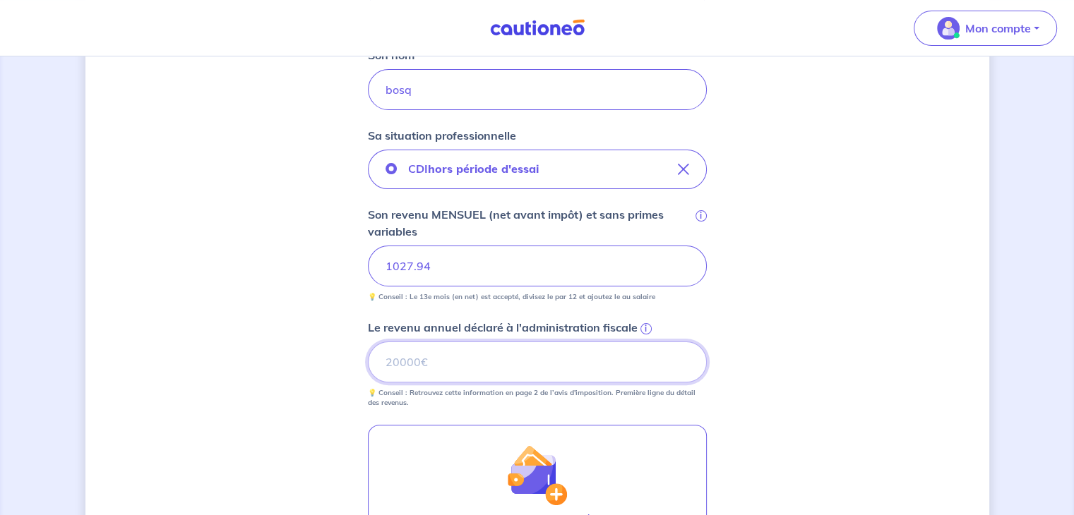
click at [451, 365] on input "Le revenu annuel déclaré à l'administration fiscale i" at bounding box center [537, 362] width 339 height 41
type input "8550"
click at [234, 336] on div "Concernant vos locataires Locataire 3 Son prénom eloise Son nom bosq Sa situati…" at bounding box center [537, 255] width 904 height 1012
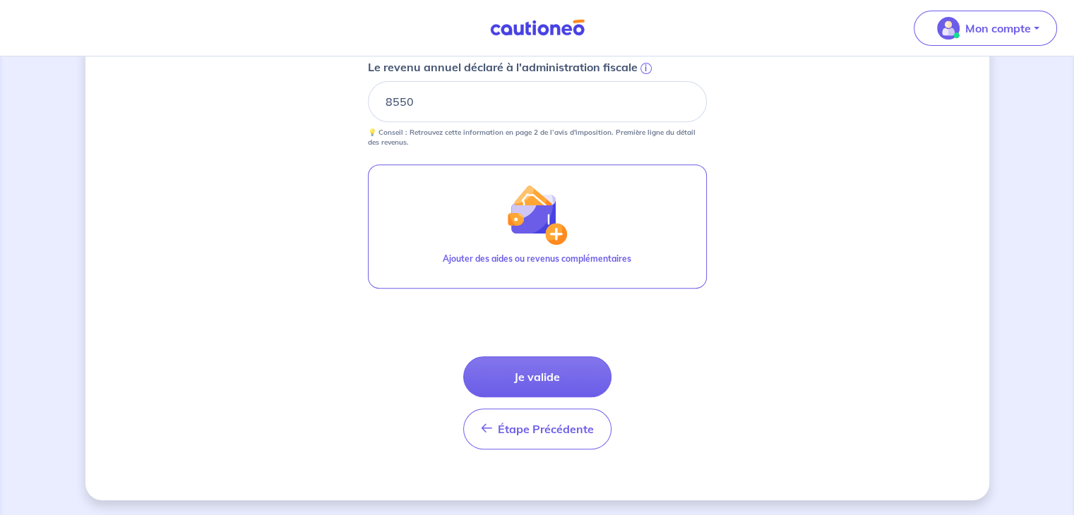
scroll to position [584, 0]
click at [574, 371] on button "Je valide" at bounding box center [537, 377] width 148 height 41
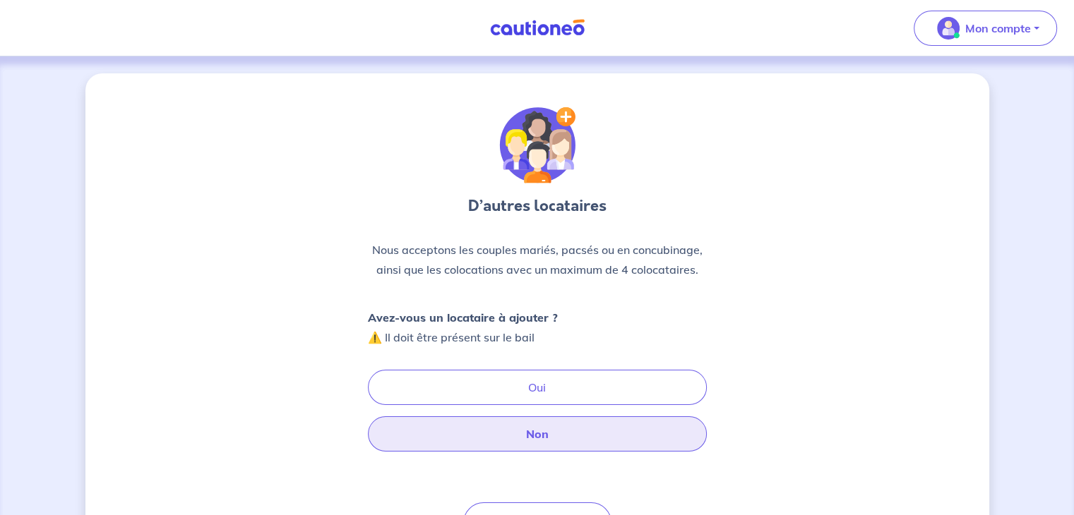
click at [508, 436] on button "Non" at bounding box center [537, 433] width 339 height 35
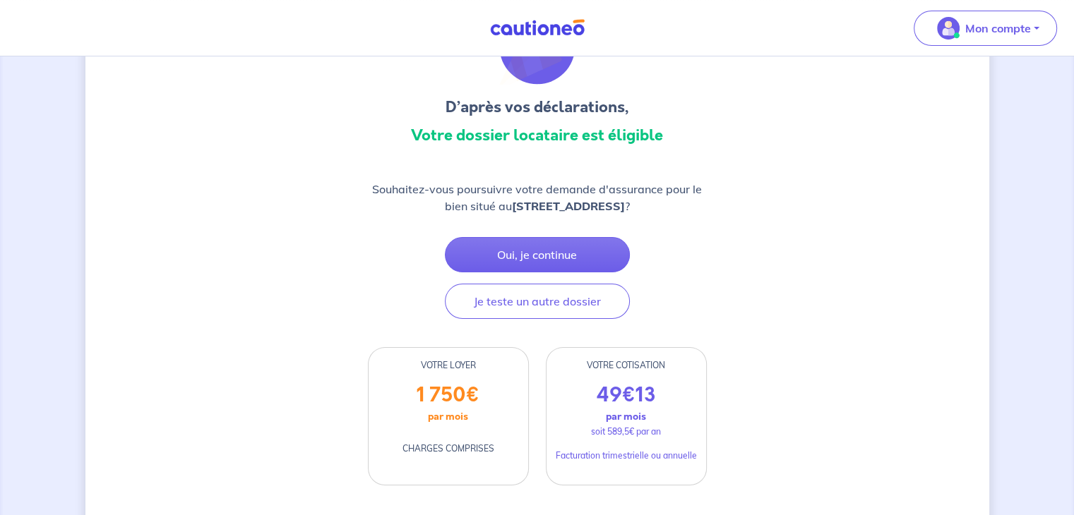
scroll to position [99, 0]
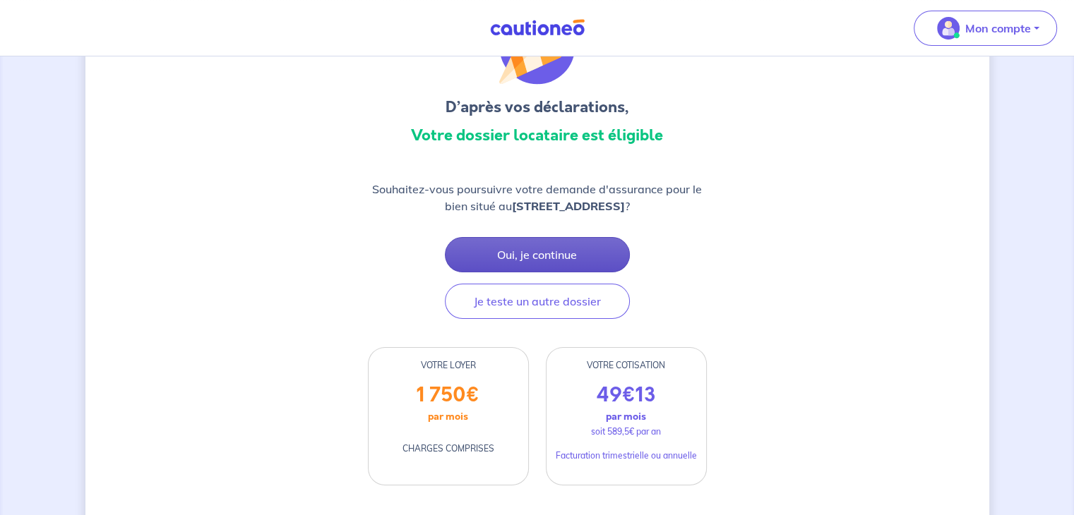
click at [548, 252] on button "Oui, je continue" at bounding box center [537, 254] width 185 height 35
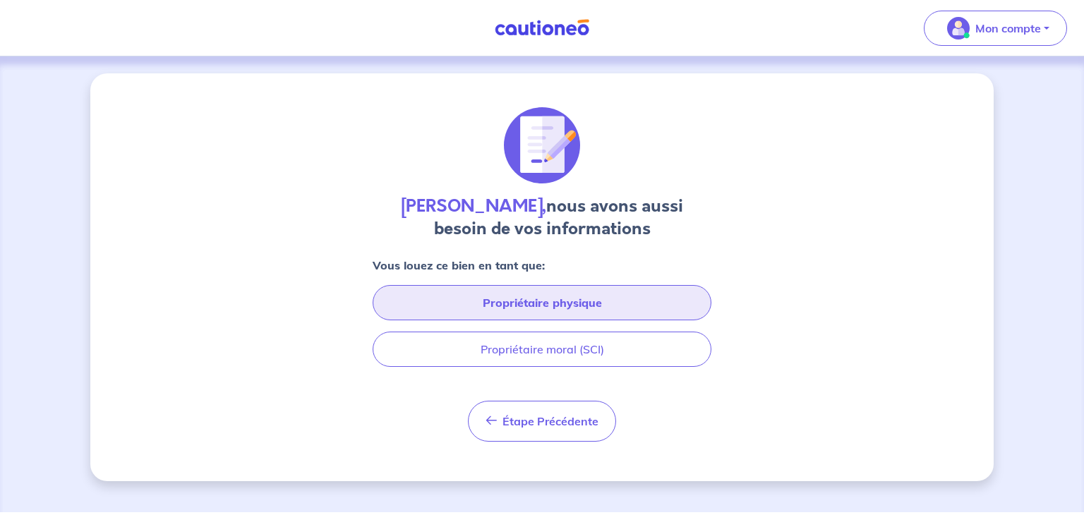
click at [562, 309] on button "Propriétaire physique" at bounding box center [542, 302] width 339 height 35
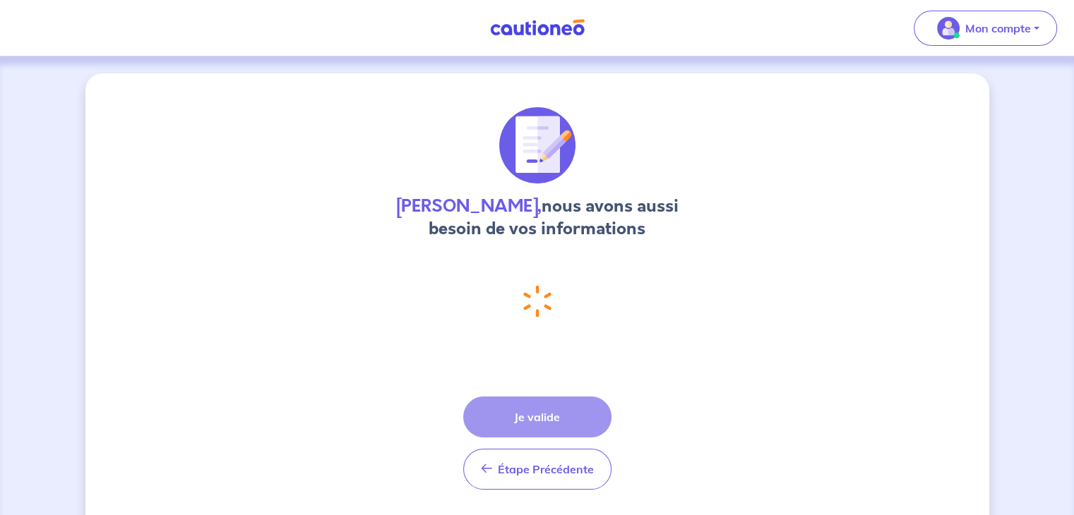
select select "FR"
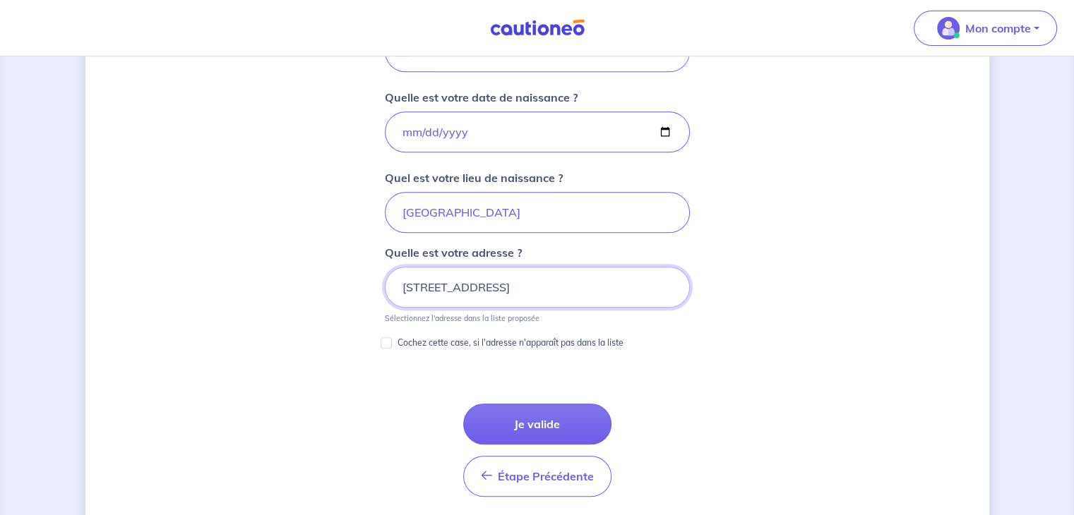
scroll to position [624, 0]
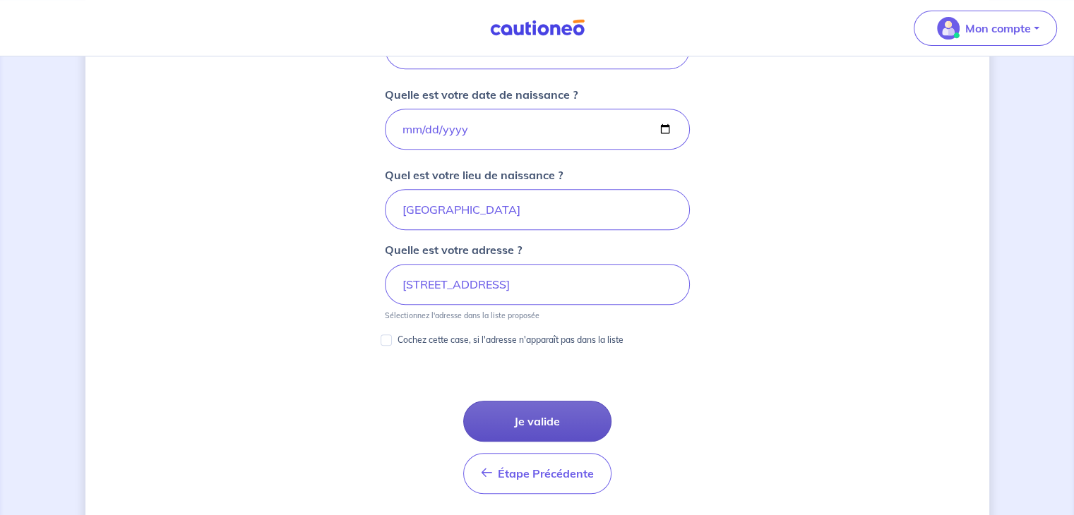
click at [550, 410] on button "Je valide" at bounding box center [537, 421] width 148 height 41
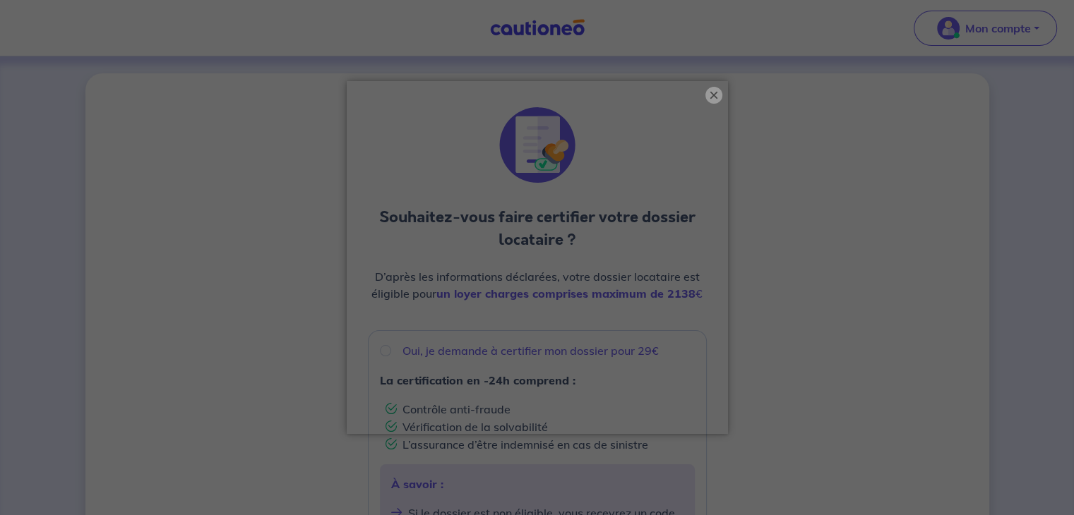
click at [712, 95] on button "×" at bounding box center [713, 95] width 17 height 17
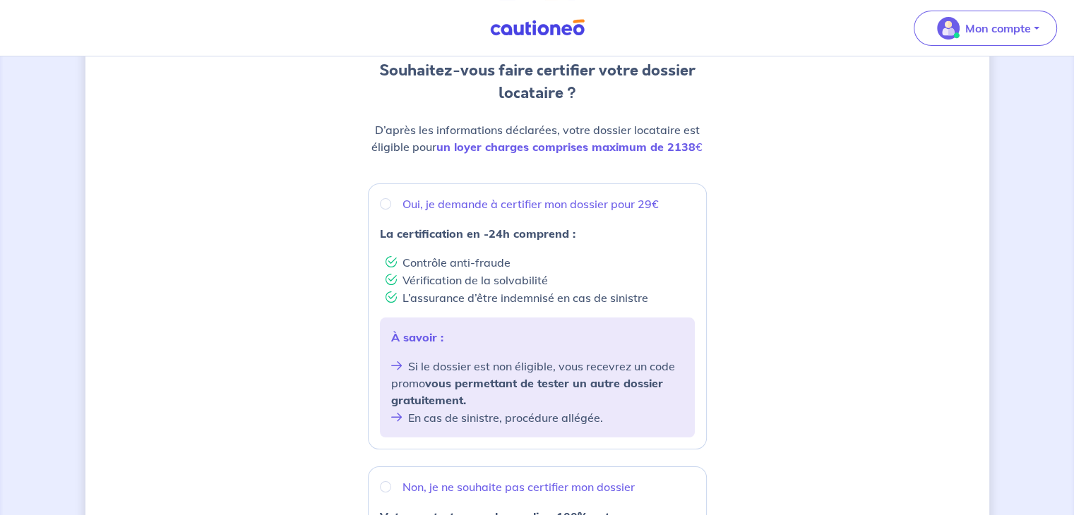
scroll to position [147, 0]
click at [385, 199] on input "Oui, je demande à certifier mon dossier pour 29€" at bounding box center [385, 203] width 11 height 11
radio input "true"
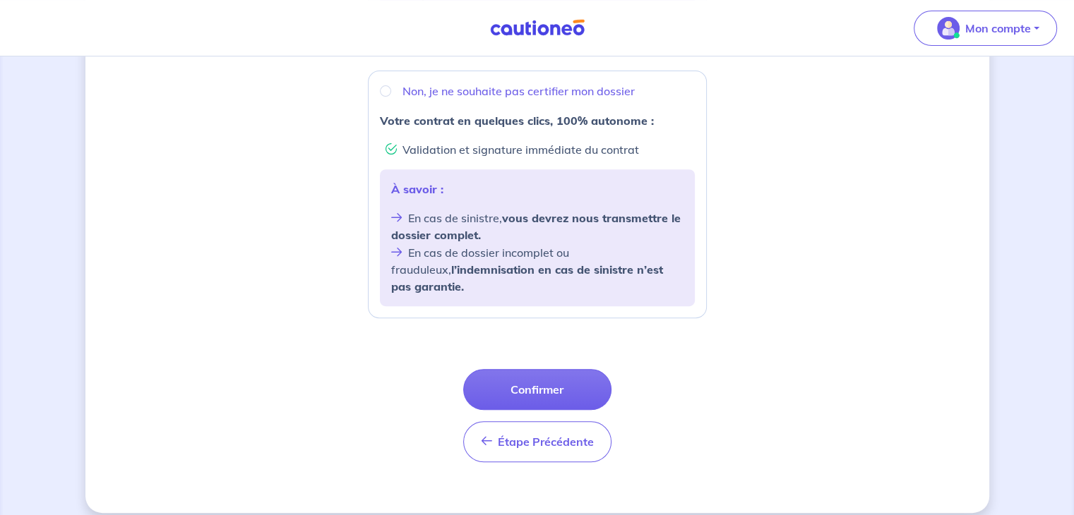
scroll to position [542, 0]
click at [527, 382] on button "Confirmer" at bounding box center [537, 390] width 148 height 41
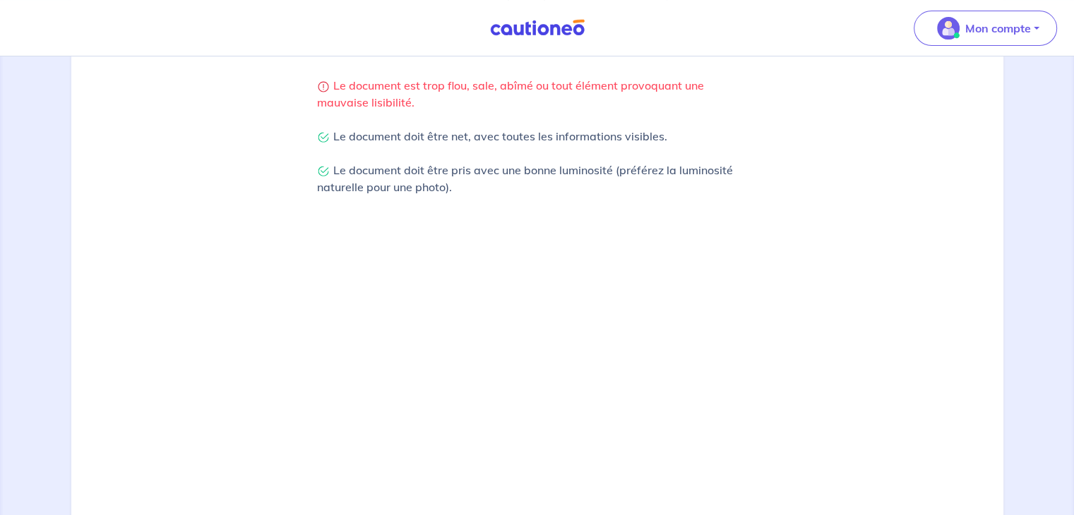
scroll to position [495, 0]
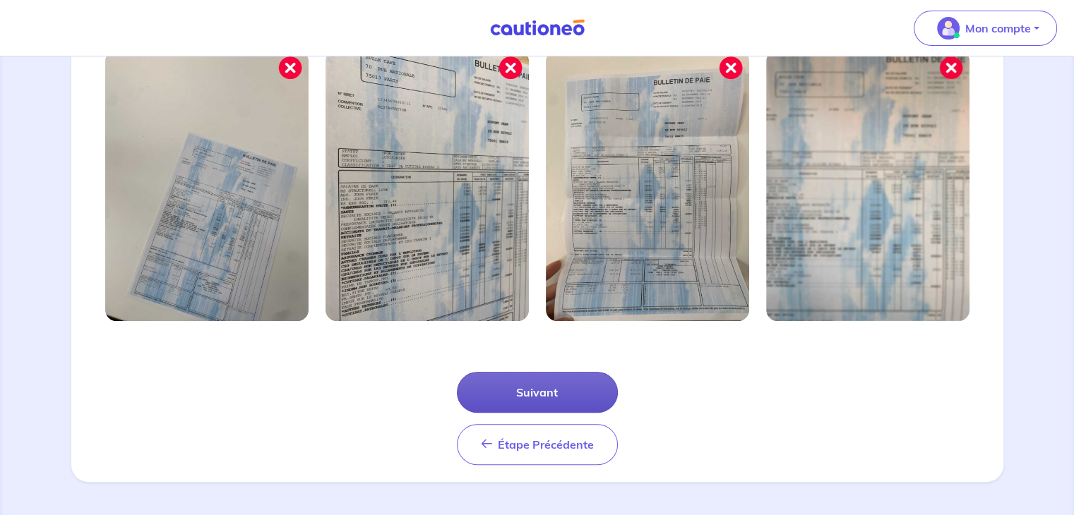
click at [545, 387] on button "Suivant" at bounding box center [537, 392] width 161 height 41
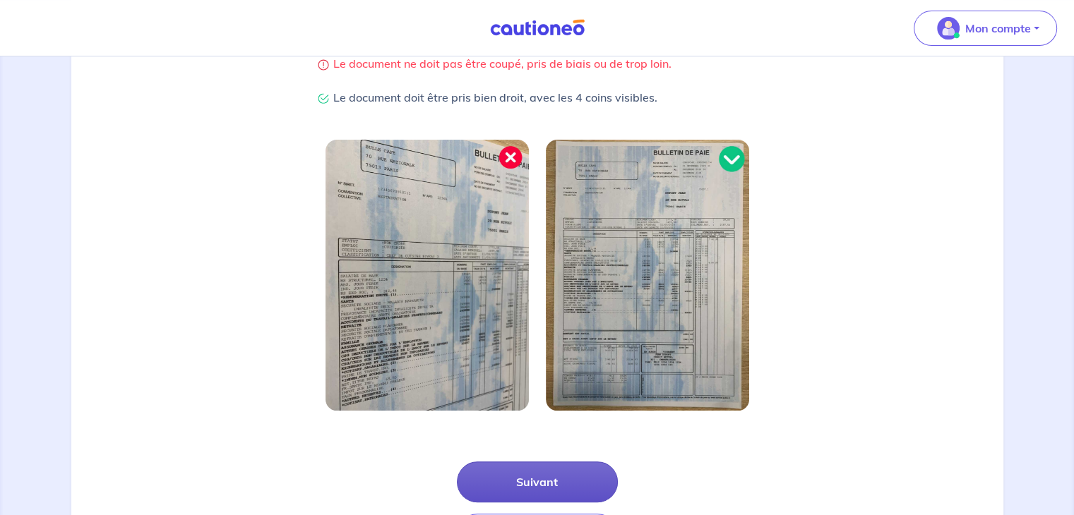
scroll to position [338, 0]
click at [531, 494] on button "Suivant" at bounding box center [537, 481] width 161 height 41
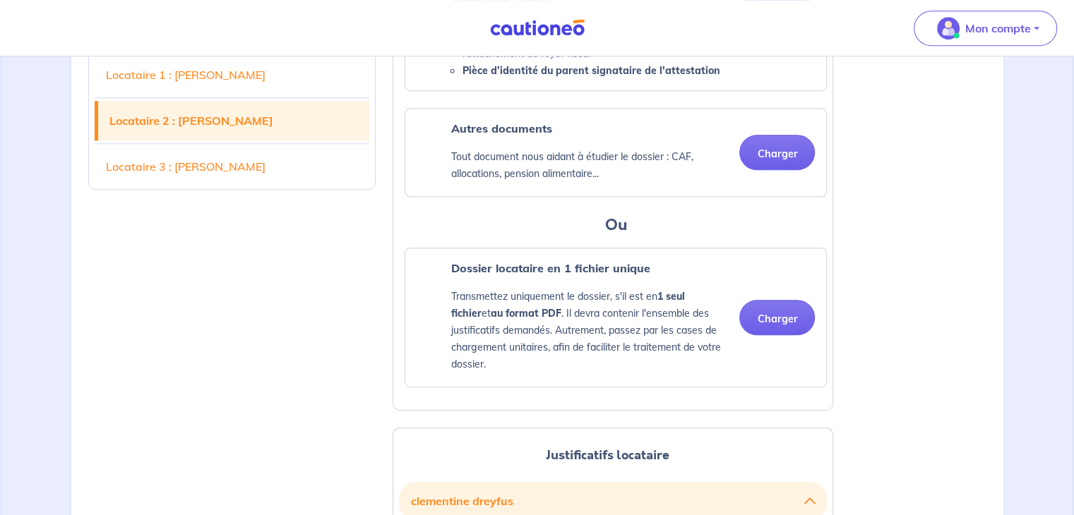
scroll to position [1042, 0]
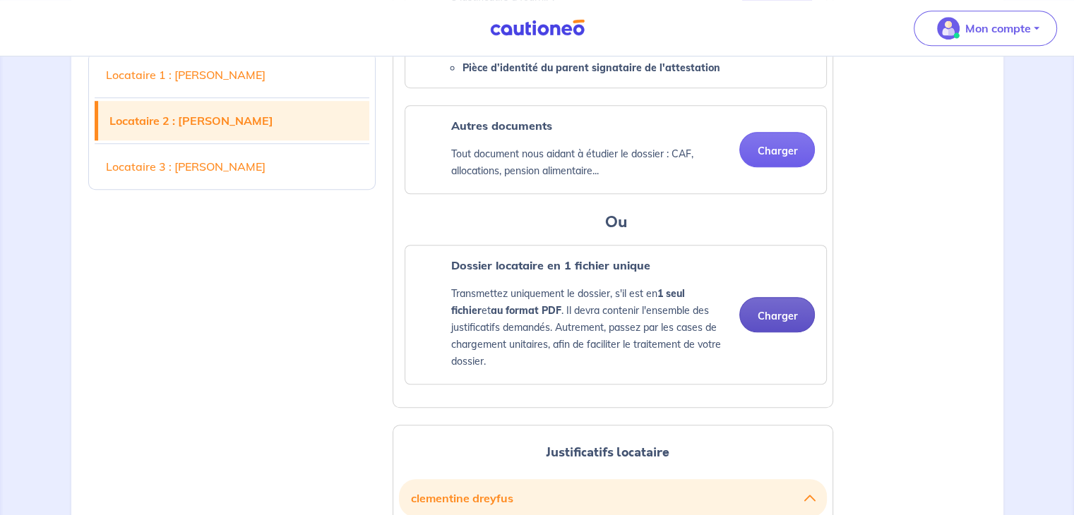
click at [784, 332] on button "Charger" at bounding box center [777, 314] width 76 height 35
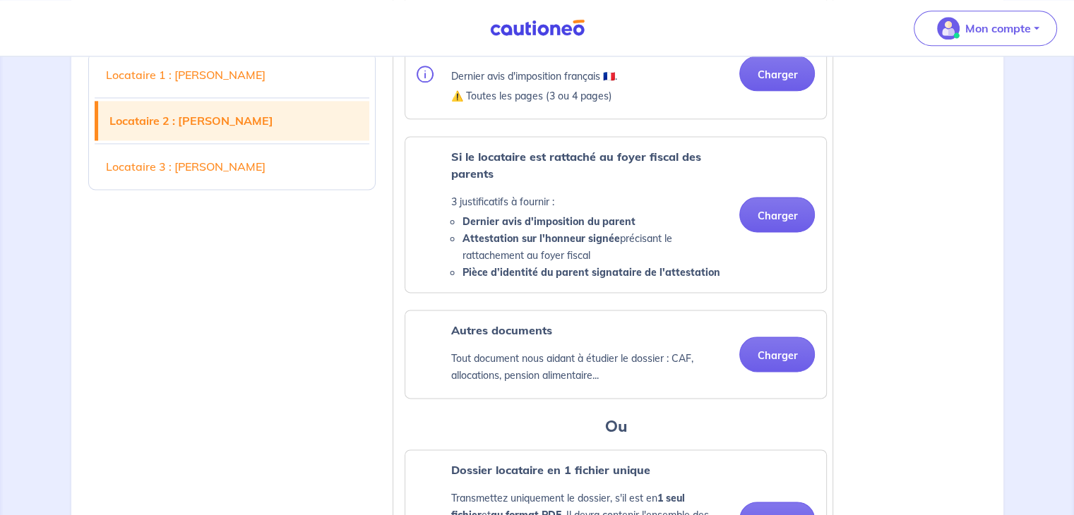
scroll to position [2095, 0]
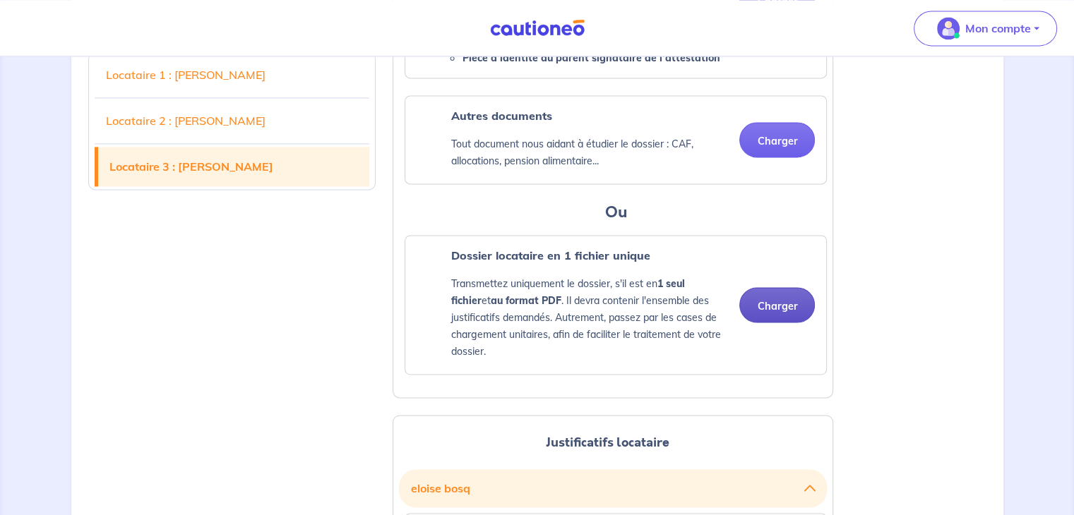
click at [779, 349] on div "Dossier locataire en 1 fichier unique Transmettez uniquement le dossier, s'il e…" at bounding box center [615, 305] width 398 height 116
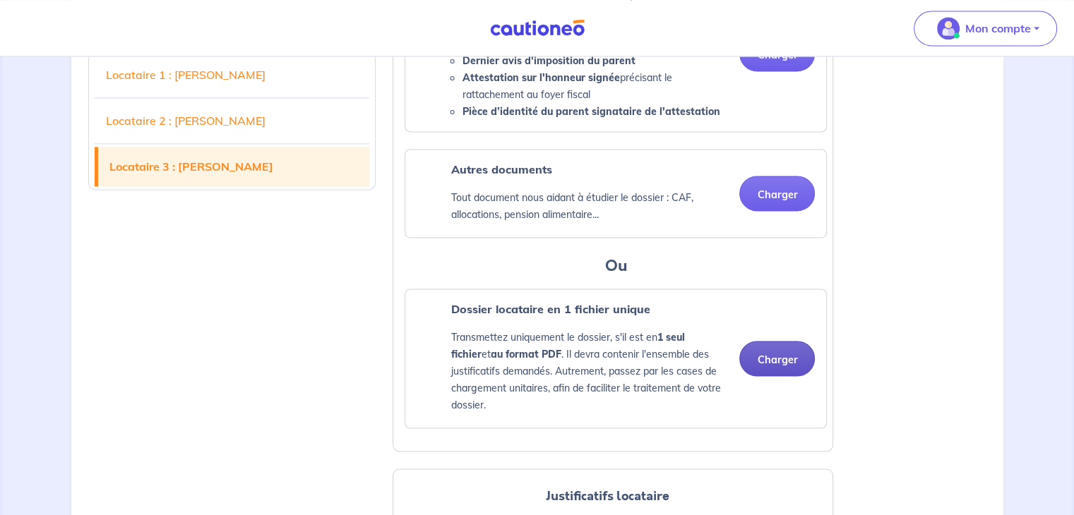
click at [774, 376] on button "Charger" at bounding box center [777, 358] width 76 height 35
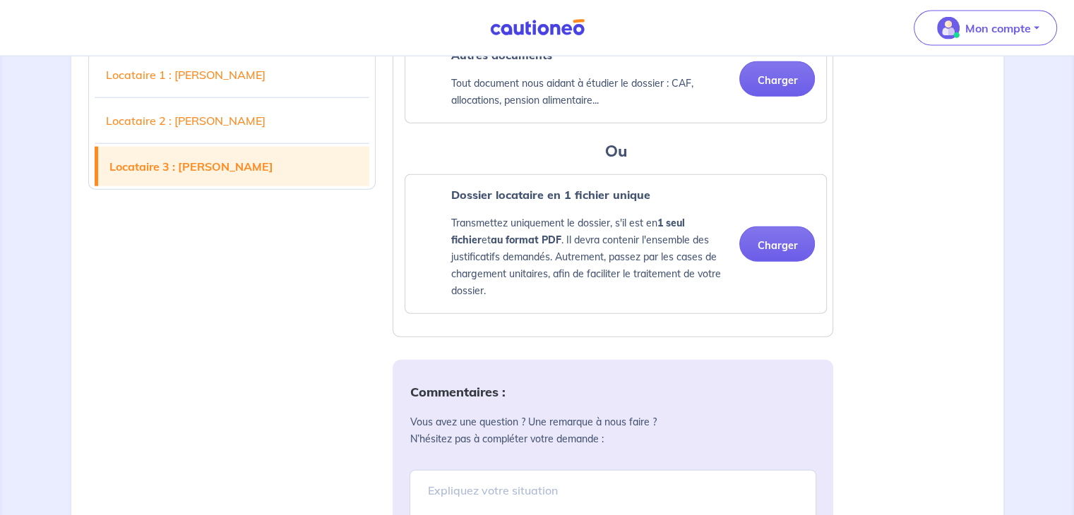
scroll to position [3348, 0]
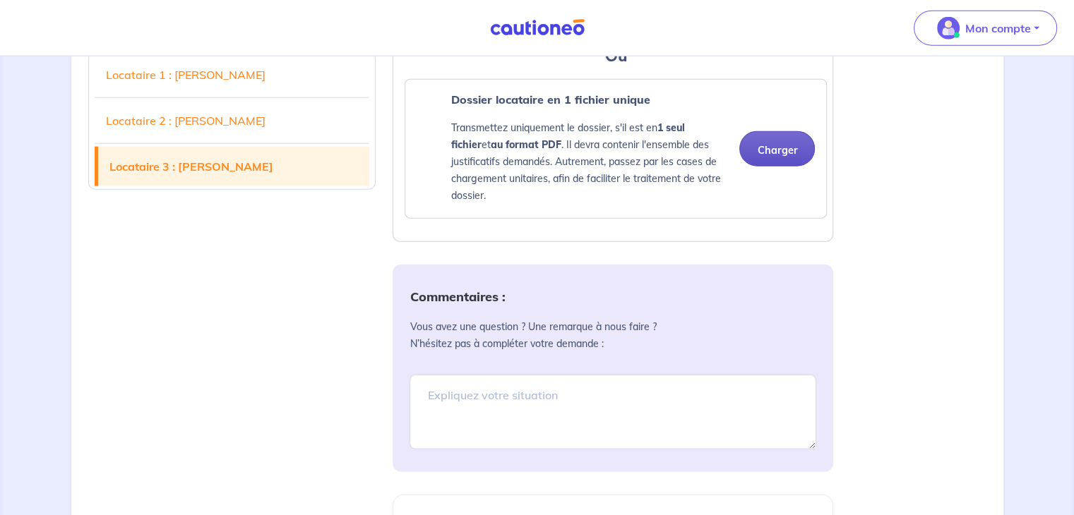
click at [781, 167] on button "Charger" at bounding box center [777, 148] width 76 height 35
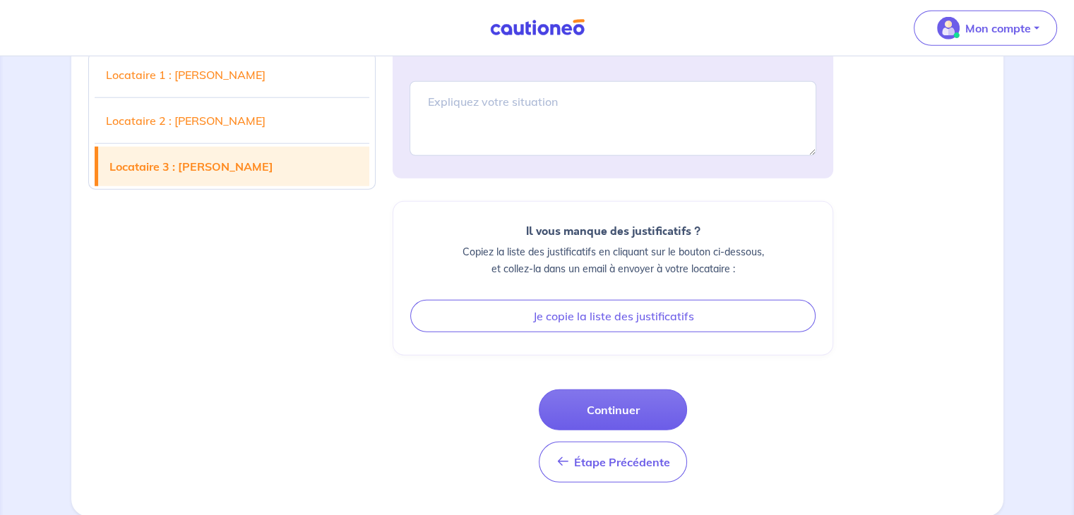
scroll to position [3740, 0]
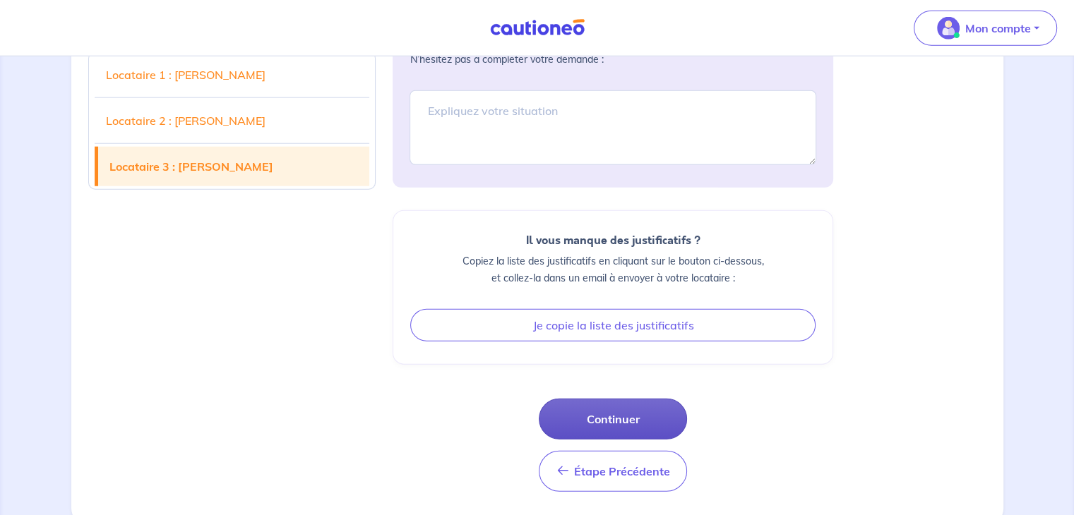
click at [621, 440] on button "Continuer" at bounding box center [613, 419] width 148 height 41
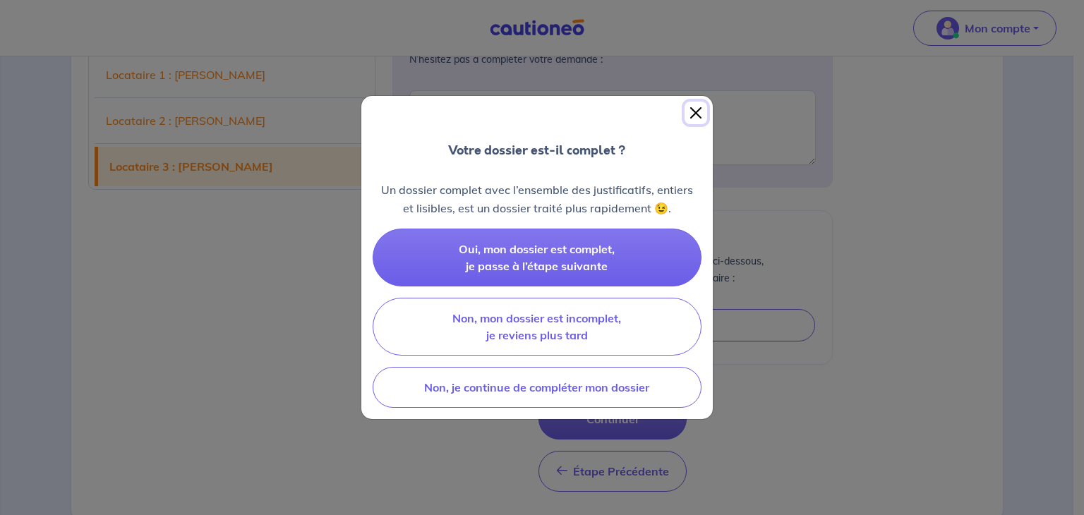
click at [702, 110] on button "Close" at bounding box center [696, 113] width 23 height 23
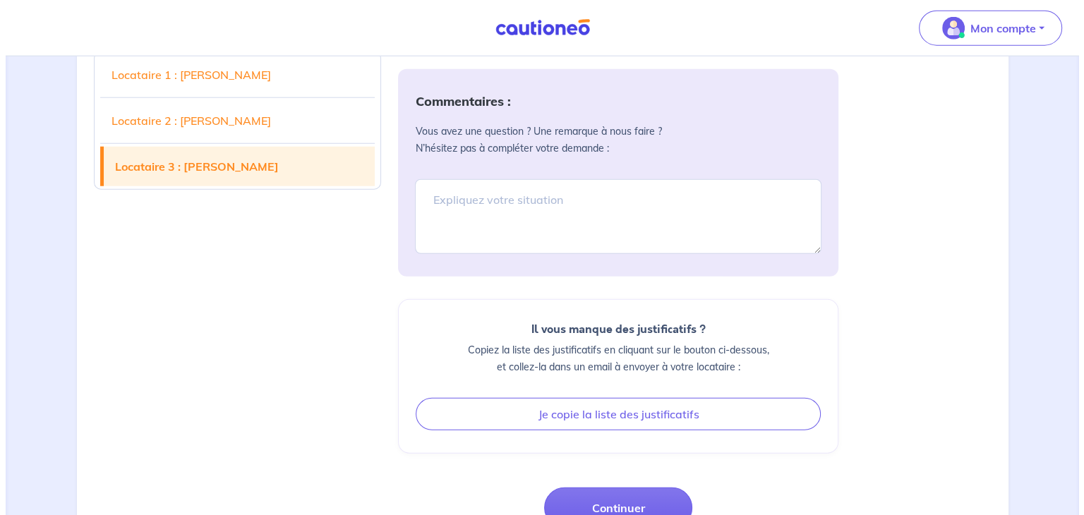
scroll to position [3793, 0]
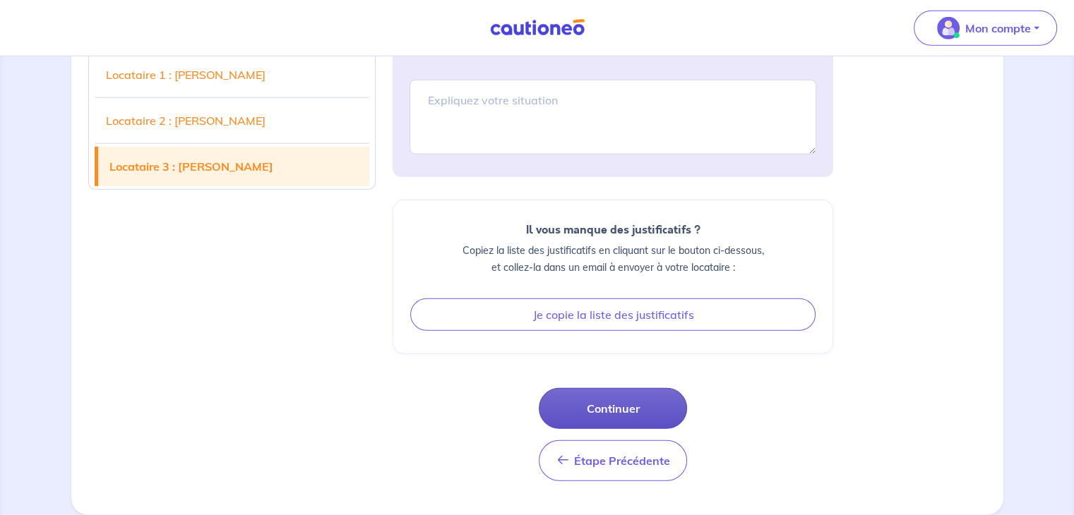
click at [642, 413] on button "Continuer" at bounding box center [613, 408] width 148 height 41
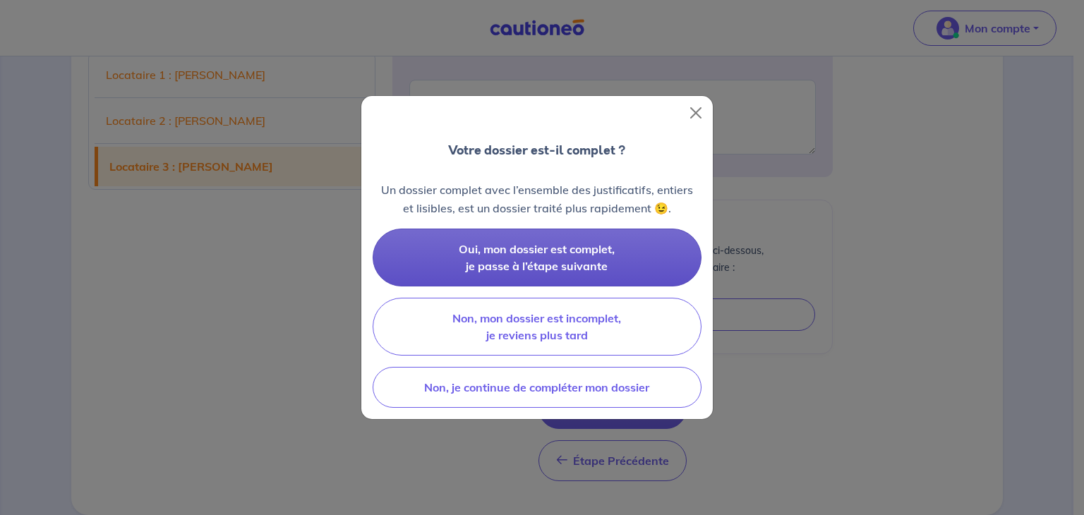
click at [564, 253] on span "Oui, mon dossier est complet, je passe à l’étape suivante" at bounding box center [537, 257] width 156 height 31
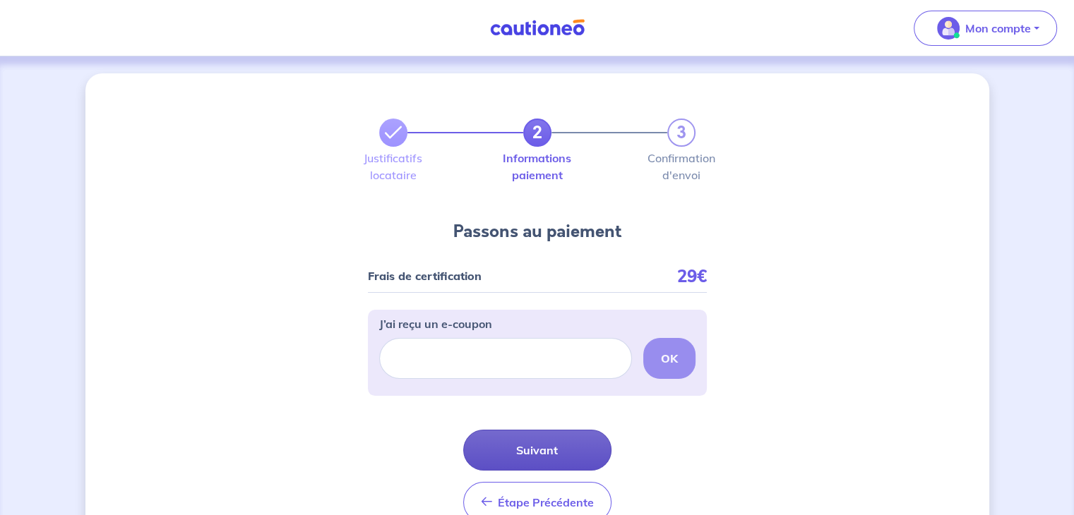
click at [536, 455] on button "Suivant" at bounding box center [537, 450] width 148 height 41
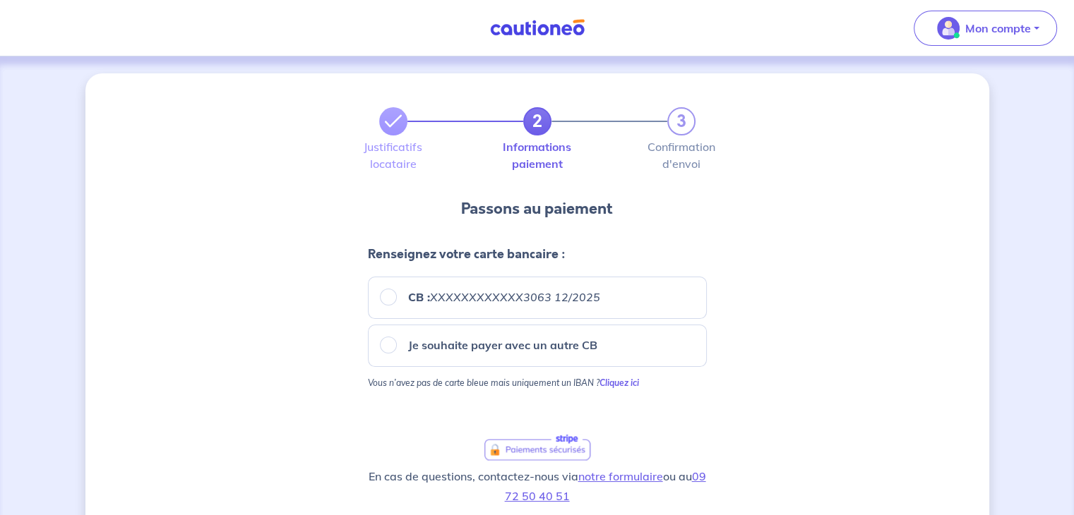
click at [415, 341] on p "Je souhaite payer avec un autre CB" at bounding box center [502, 345] width 189 height 17
click at [397, 341] on input "Je souhaite payer avec un autre CB" at bounding box center [388, 345] width 17 height 17
radio input "true"
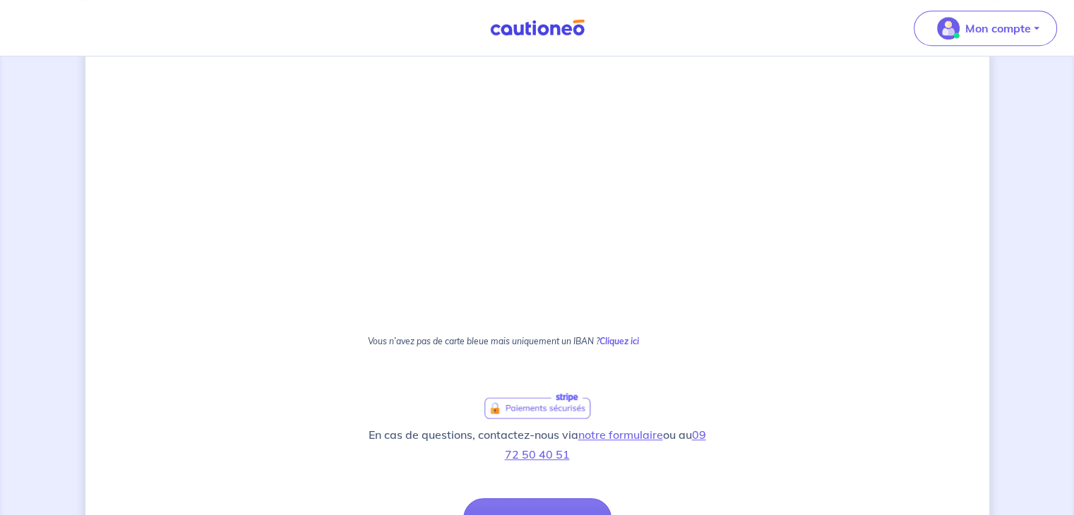
scroll to position [992, 0]
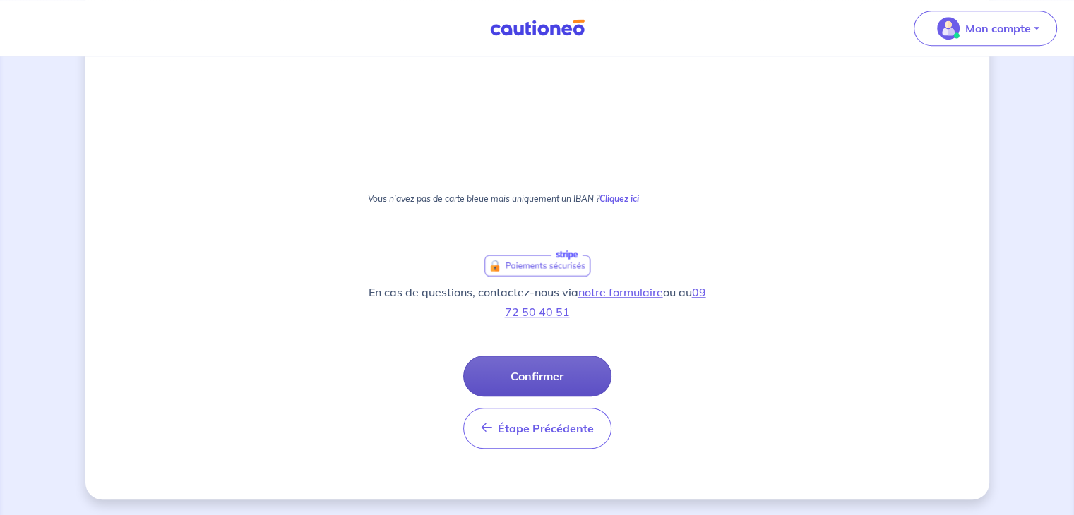
click at [531, 371] on button "Confirmer" at bounding box center [537, 376] width 148 height 41
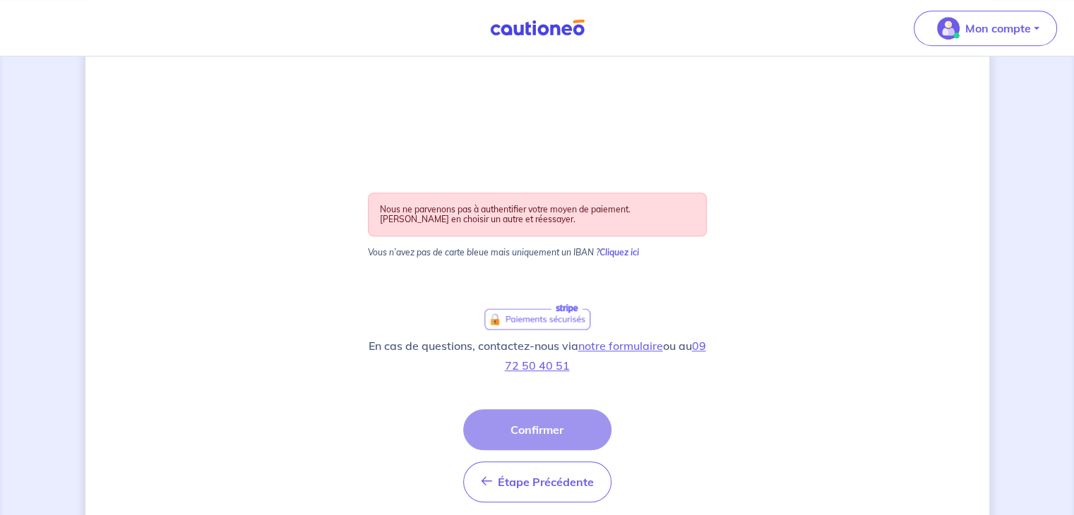
scroll to position [990, 0]
click at [517, 430] on div "Étape Précédente Précédent Confirmer Confirmer" at bounding box center [537, 453] width 148 height 93
click at [545, 421] on div "Étape Précédente Précédent Confirmer Confirmer" at bounding box center [537, 453] width 148 height 93
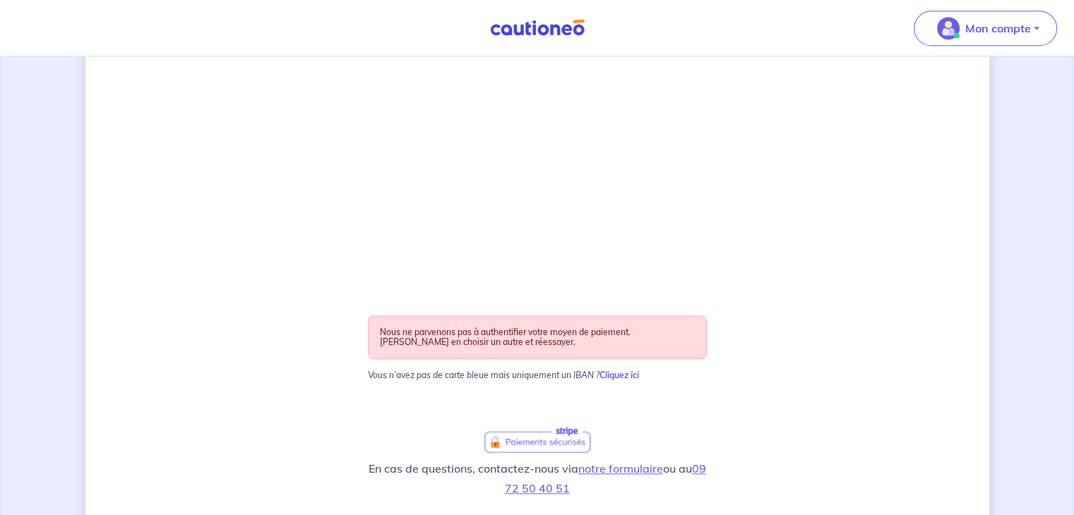
scroll to position [993, 0]
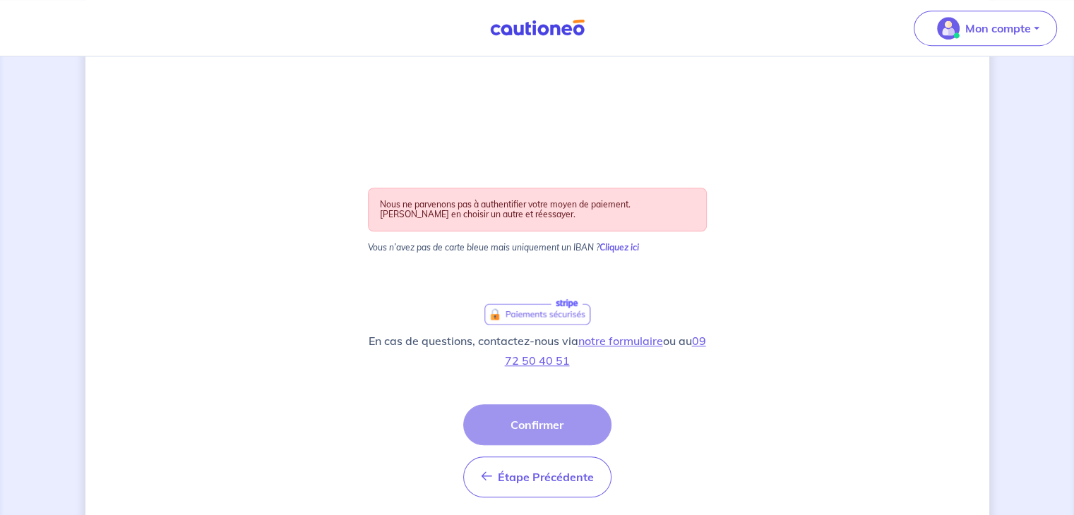
click at [509, 432] on div "Étape Précédente Précédent Confirmer Confirmer" at bounding box center [537, 450] width 148 height 93
click at [494, 464] on button "Étape Précédente Précédent" at bounding box center [537, 477] width 148 height 41
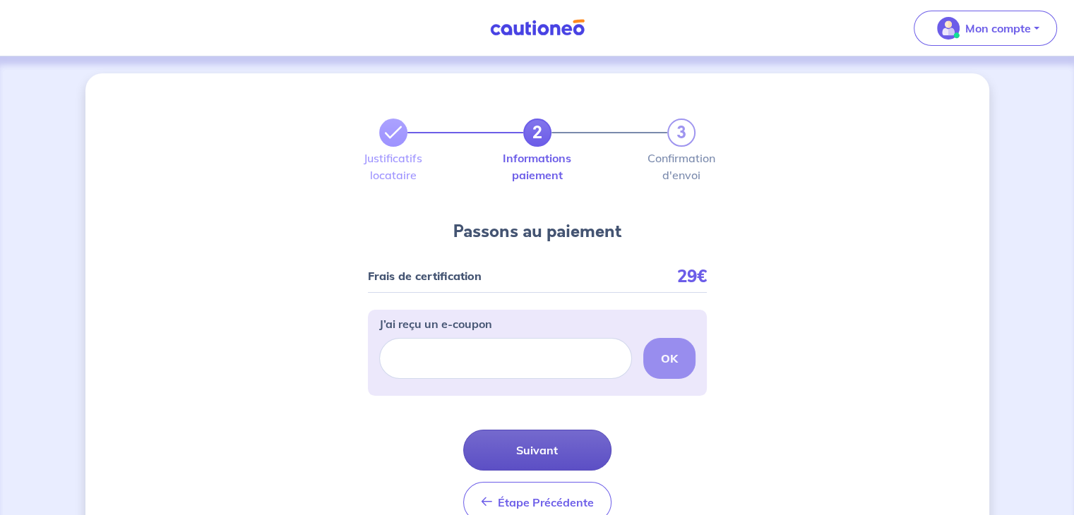
click at [532, 448] on button "Suivant" at bounding box center [537, 450] width 148 height 41
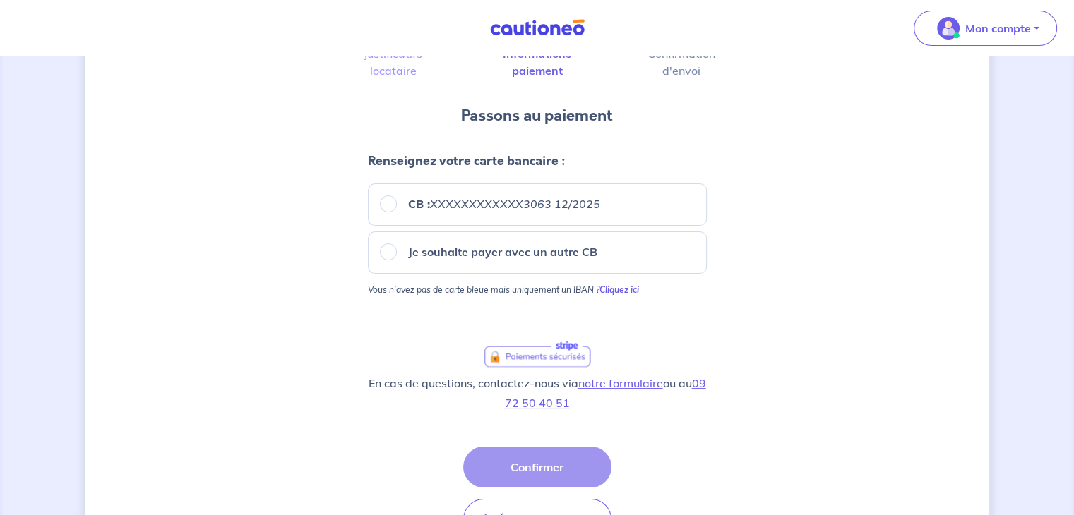
scroll to position [104, 0]
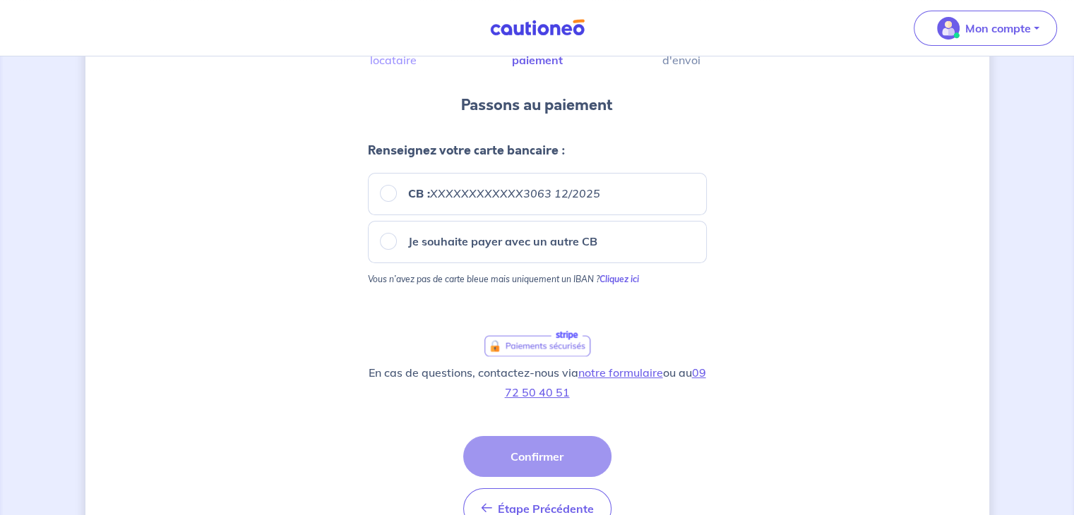
click at [476, 253] on div "Je souhaite payer avec un autre CB" at bounding box center [537, 242] width 339 height 42
click at [442, 243] on p "Je souhaite payer avec un autre CB" at bounding box center [502, 241] width 189 height 17
click at [397, 243] on input "Je souhaite payer avec un autre CB" at bounding box center [388, 241] width 17 height 17
radio input "true"
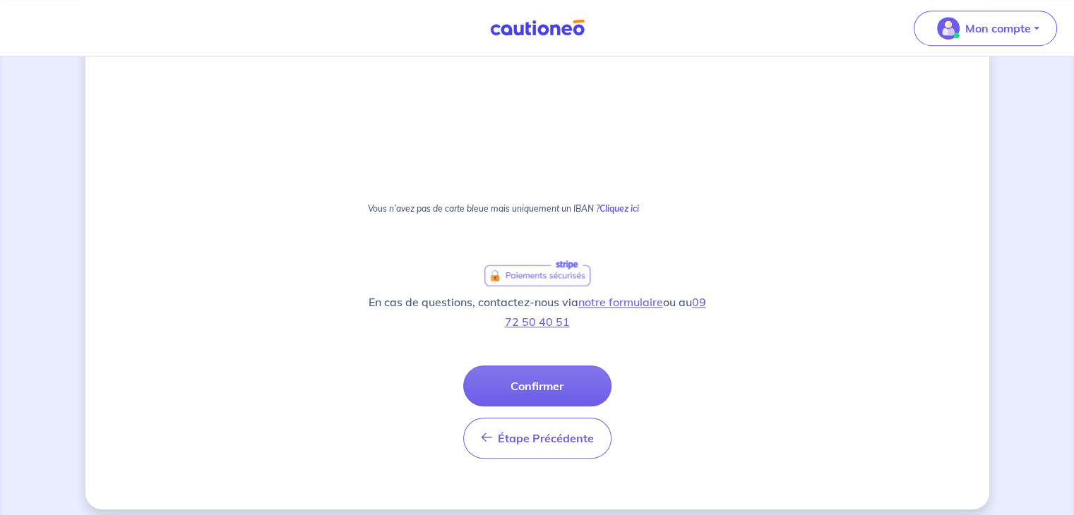
scroll to position [985, 0]
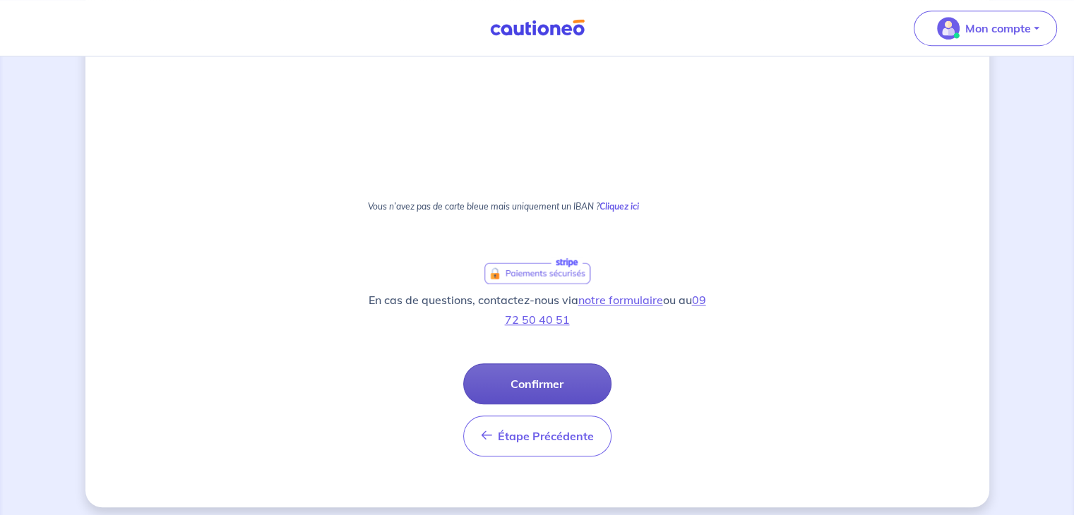
click at [531, 385] on button "Confirmer" at bounding box center [537, 384] width 148 height 41
